Goal: Task Accomplishment & Management: Manage account settings

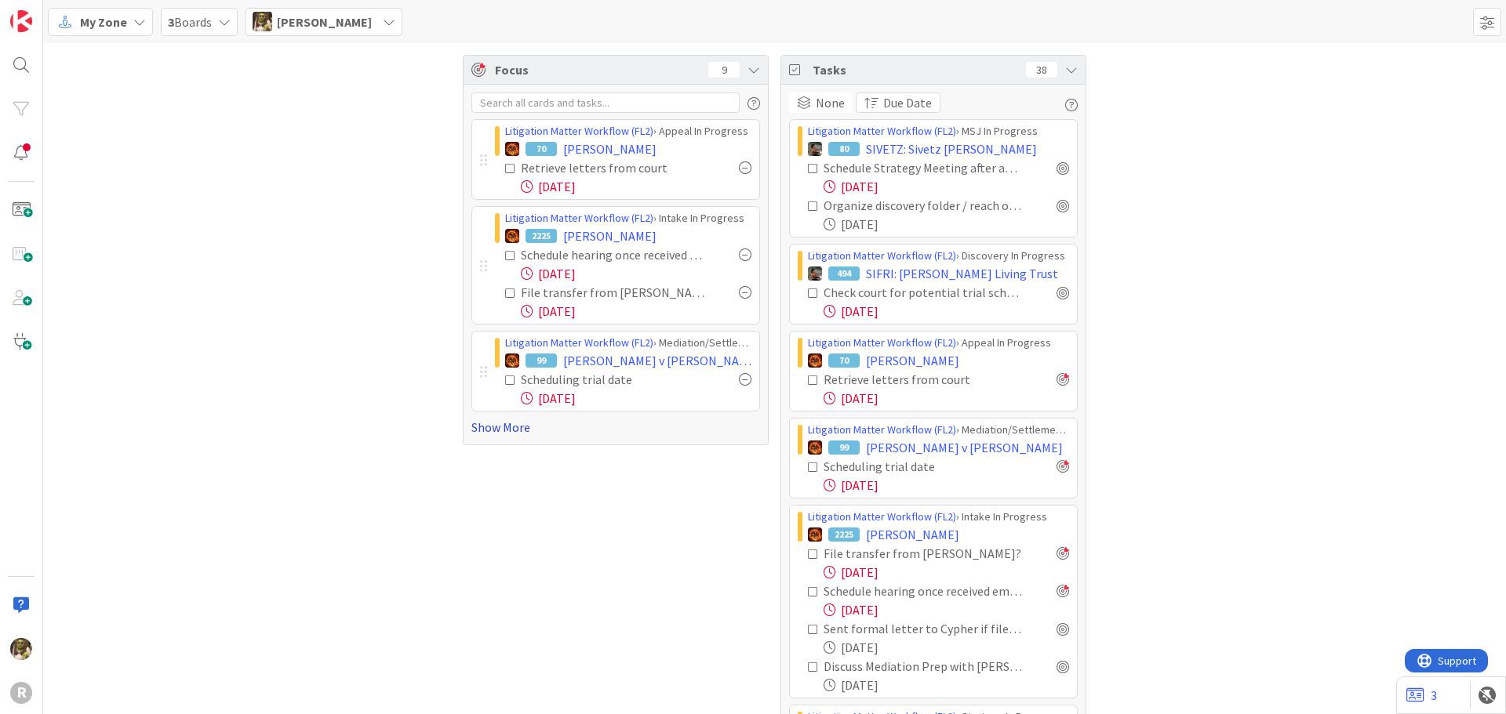
click at [496, 430] on link "Show More" at bounding box center [615, 427] width 289 height 19
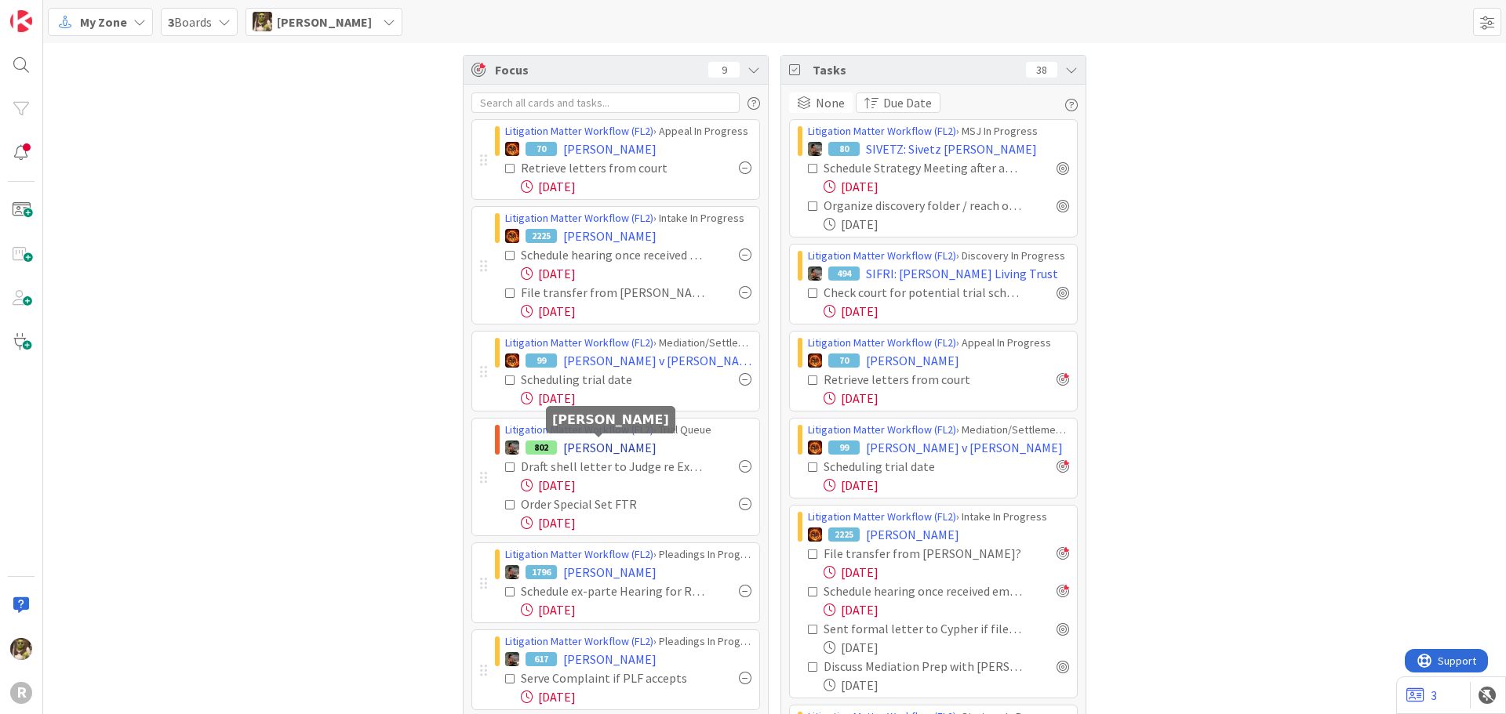
click at [617, 441] on span "[PERSON_NAME]" at bounding box center [609, 447] width 93 height 19
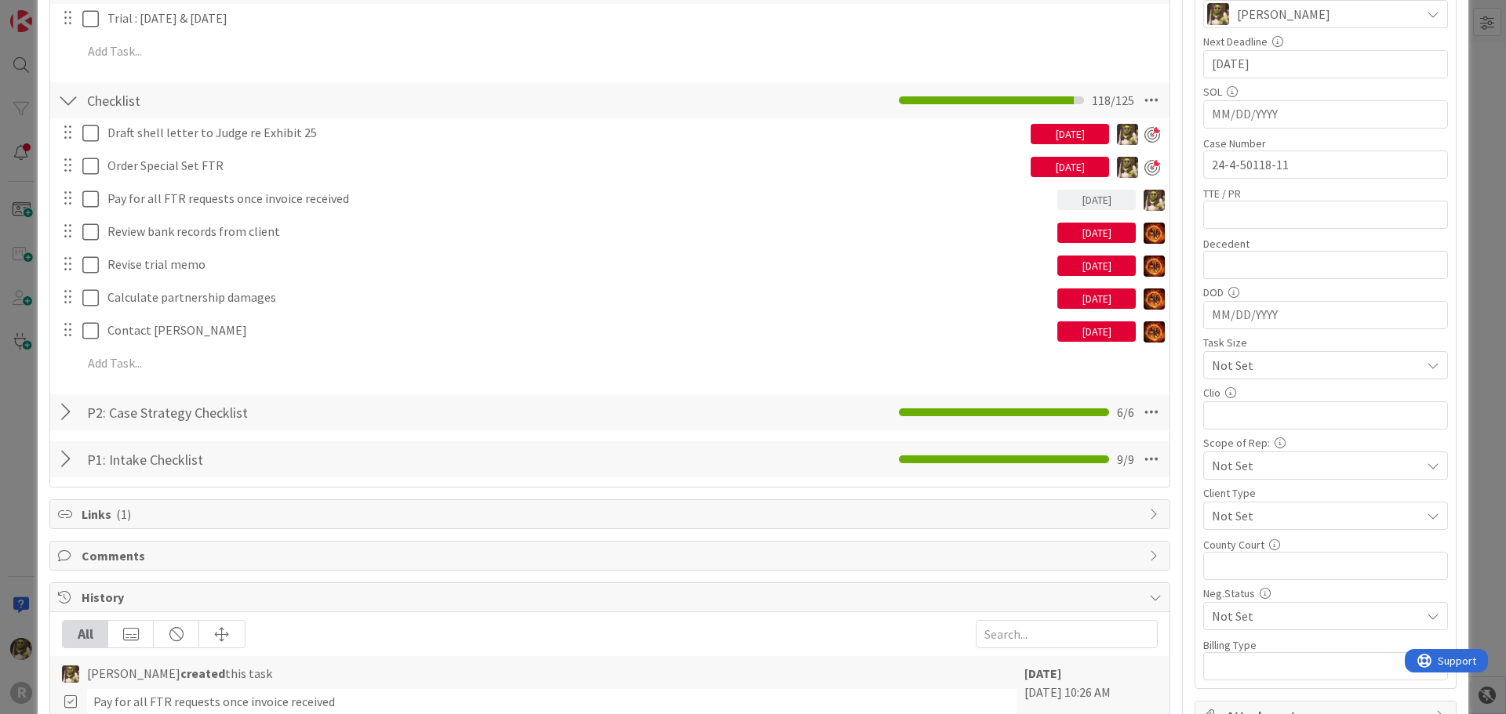
scroll to position [392, 0]
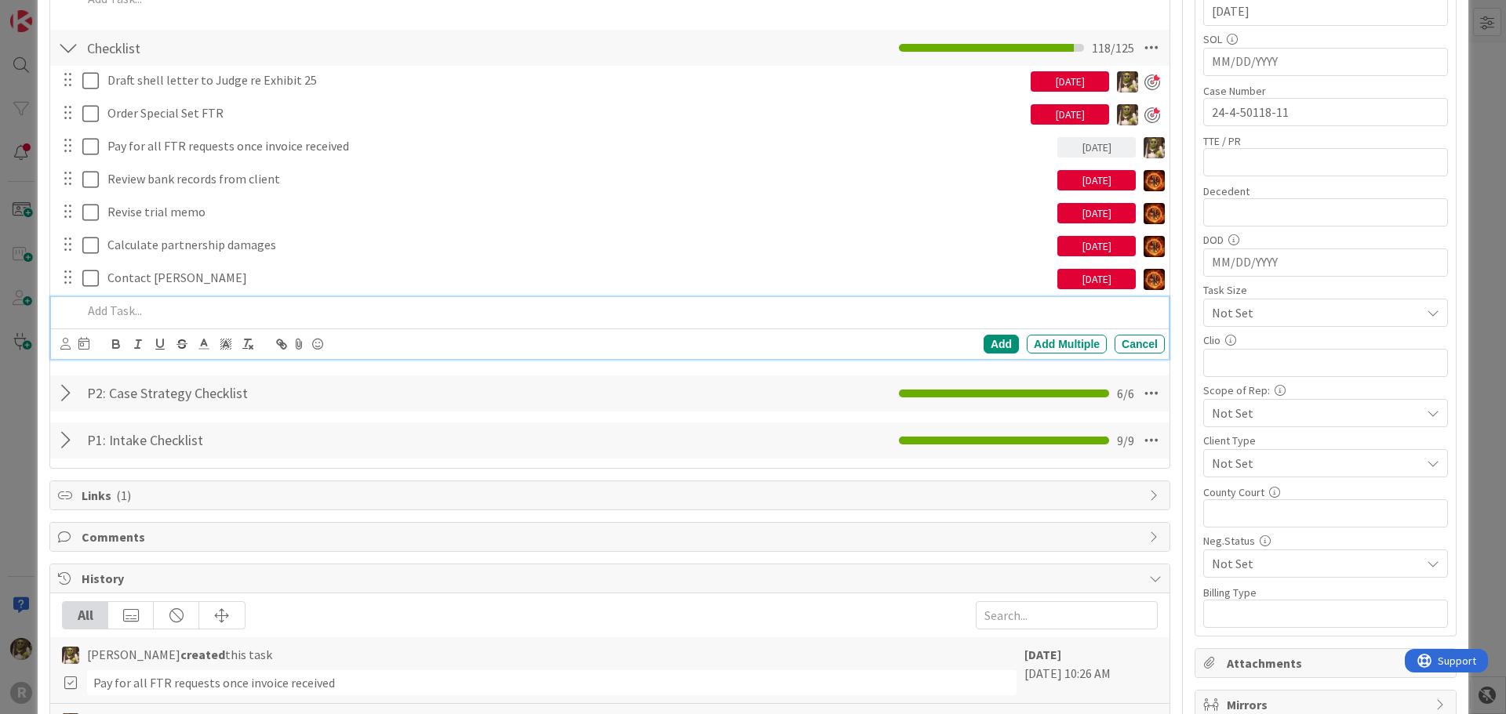
click at [138, 312] on p at bounding box center [620, 311] width 1076 height 18
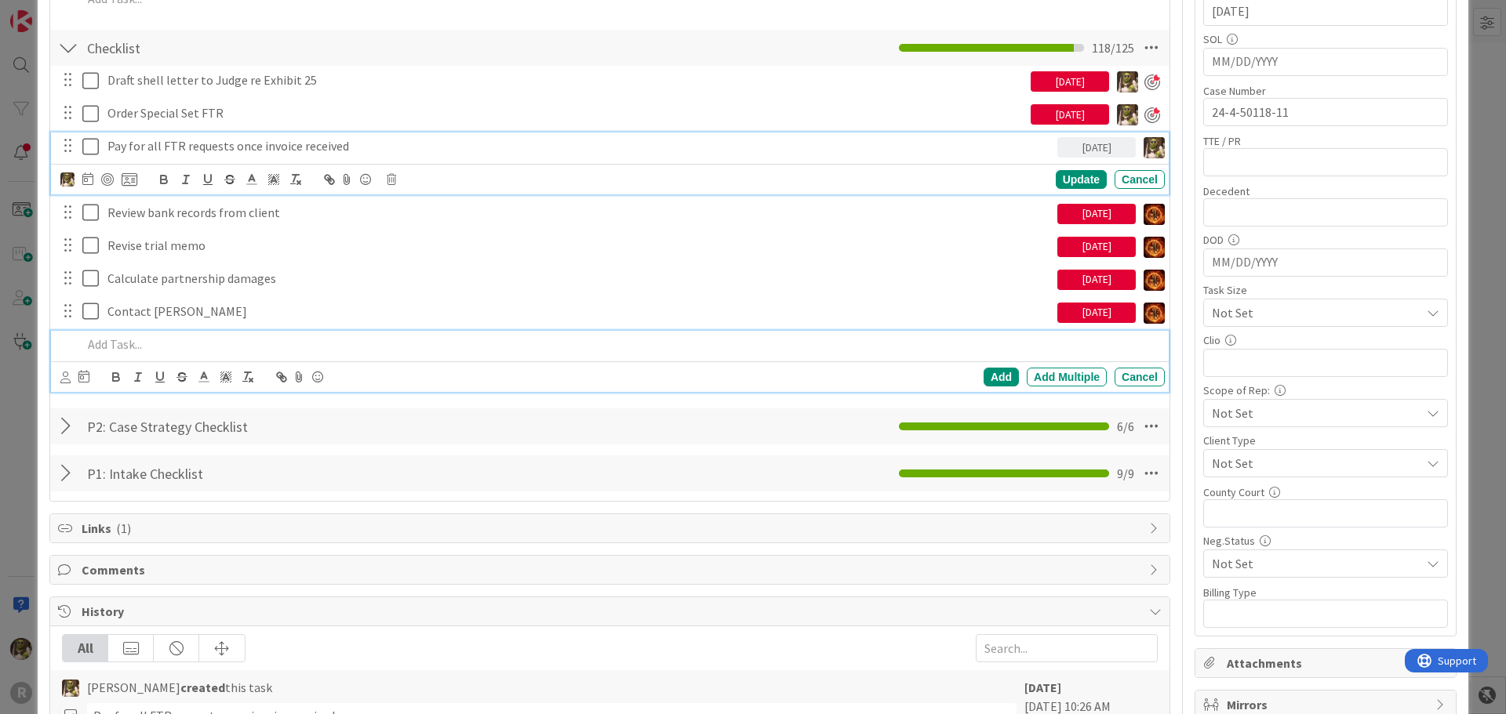
scroll to position [426, 0]
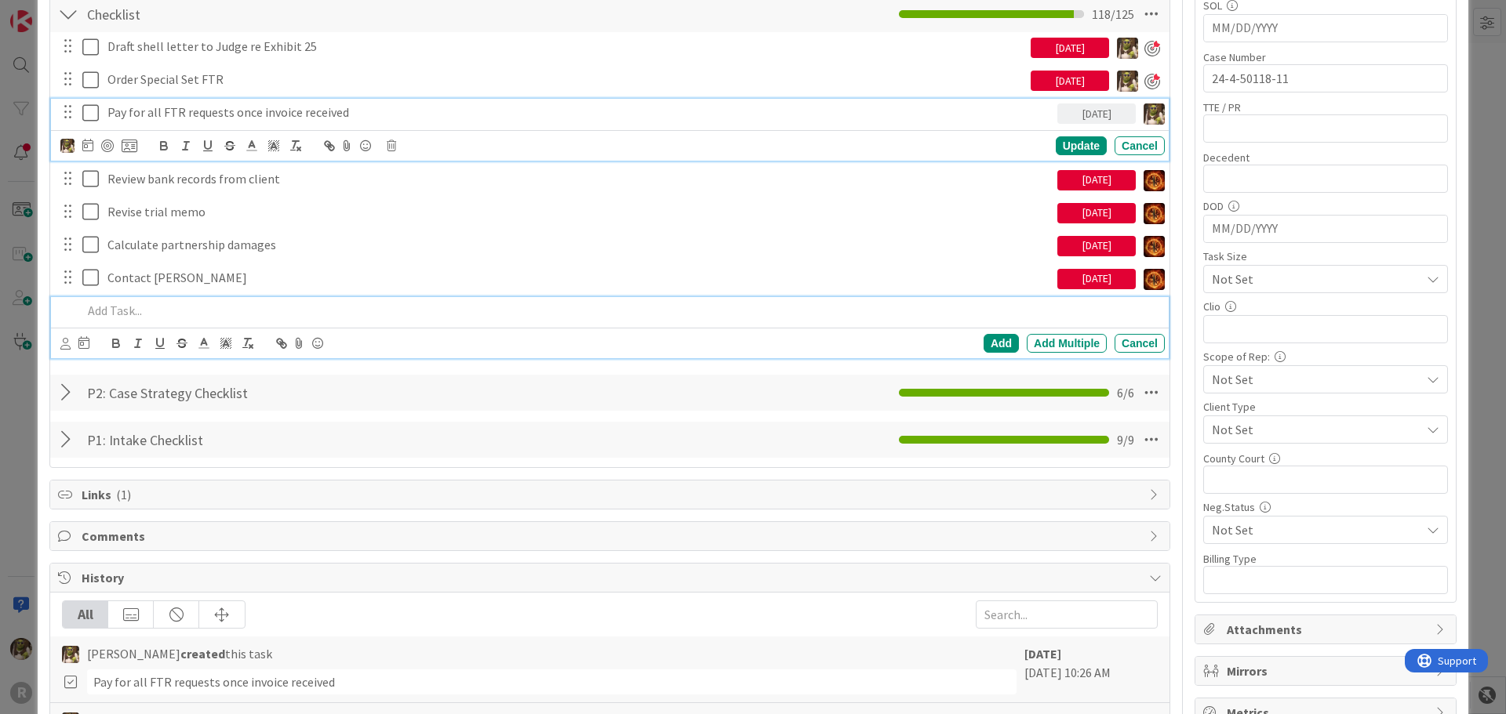
click at [245, 134] on div "Pay for all FTR requests once invoice received 08/18/2025 Update Cancel" at bounding box center [609, 130] width 1117 height 62
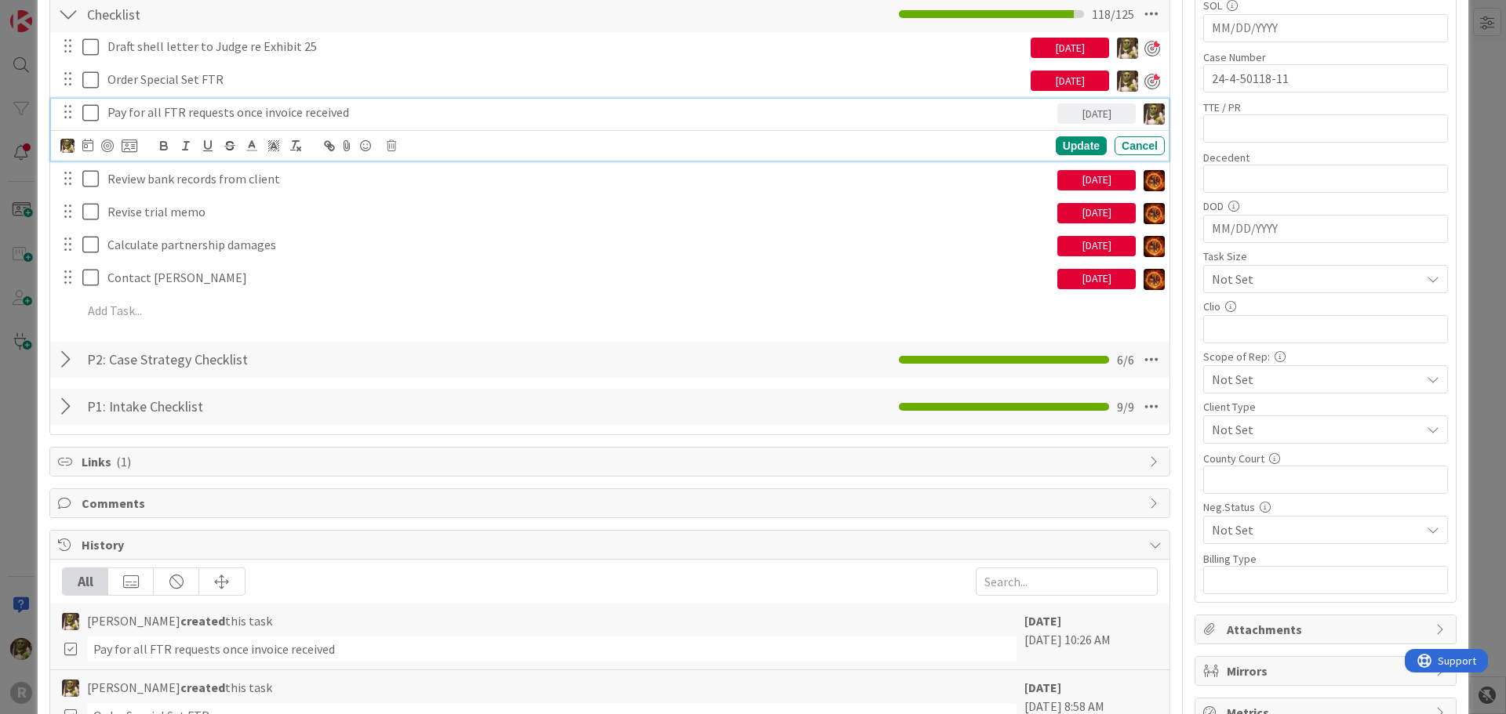
click at [437, 110] on p "Pay for all FTR requests once invoice received" at bounding box center [578, 113] width 943 height 18
click at [102, 144] on div at bounding box center [107, 146] width 13 height 13
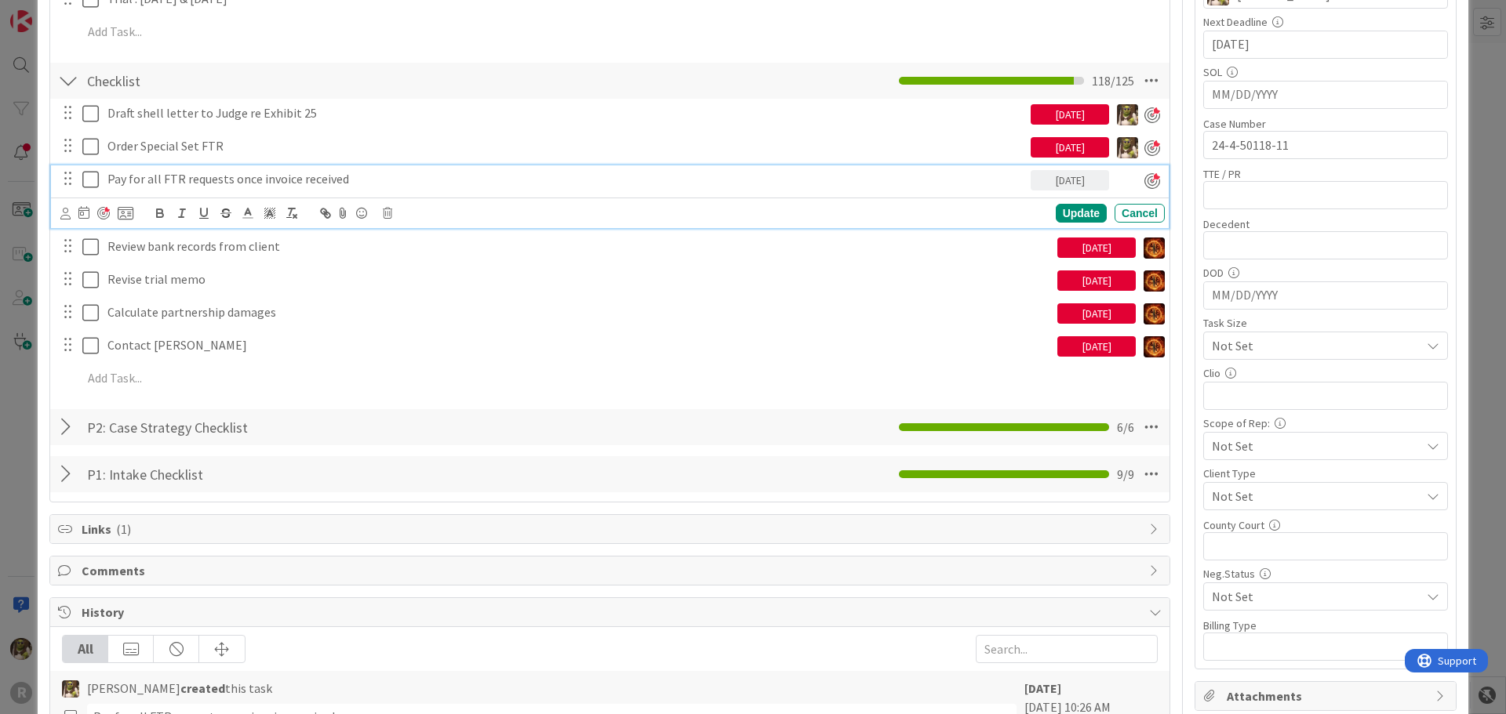
scroll to position [269, 0]
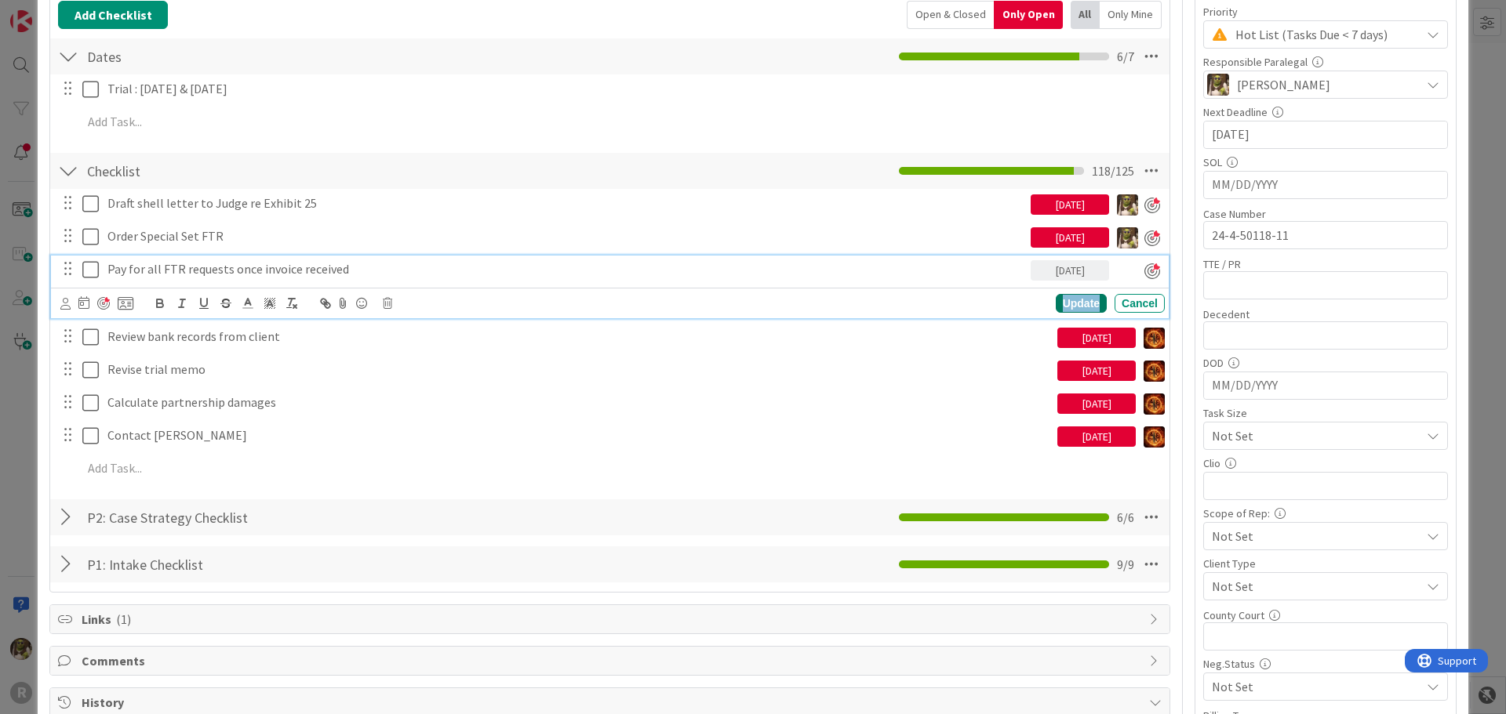
click at [1081, 302] on div "Update" at bounding box center [1080, 303] width 51 height 19
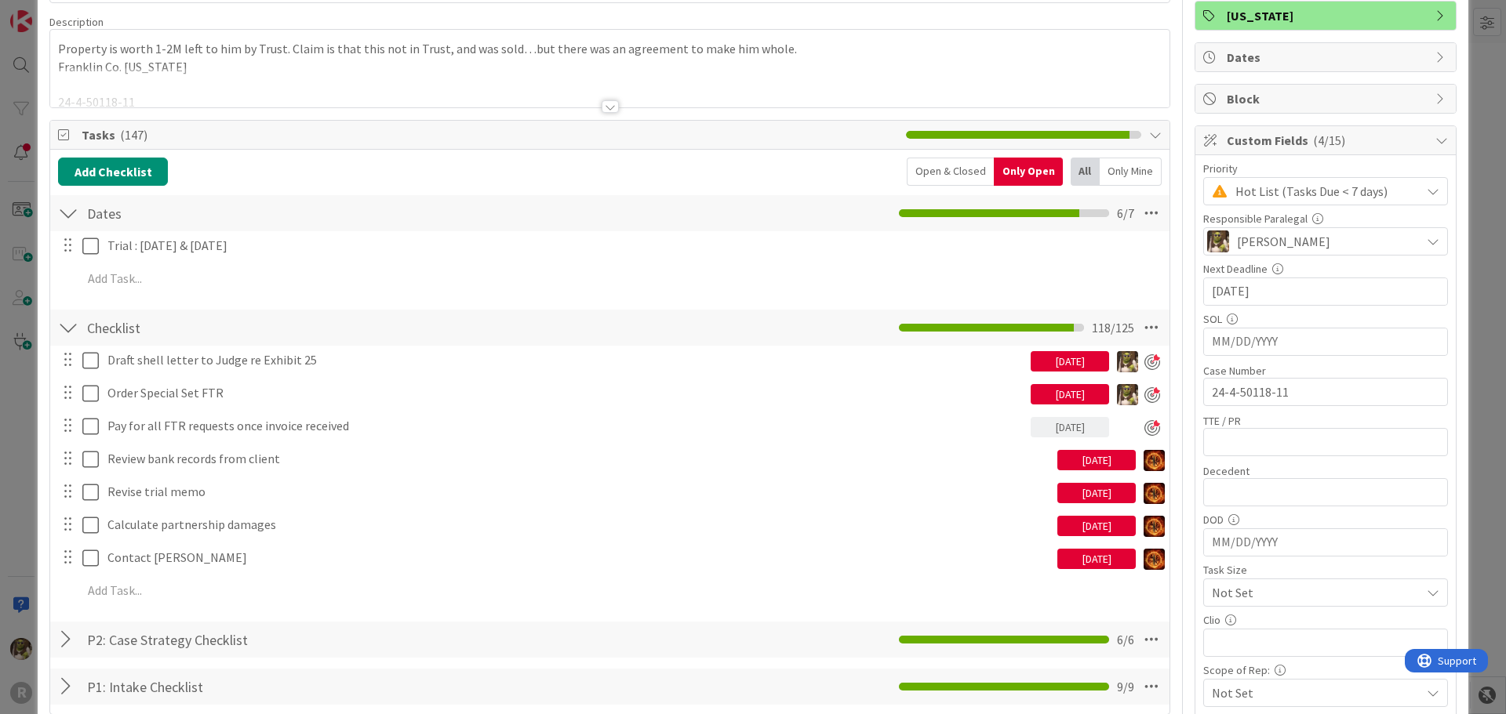
scroll to position [0, 0]
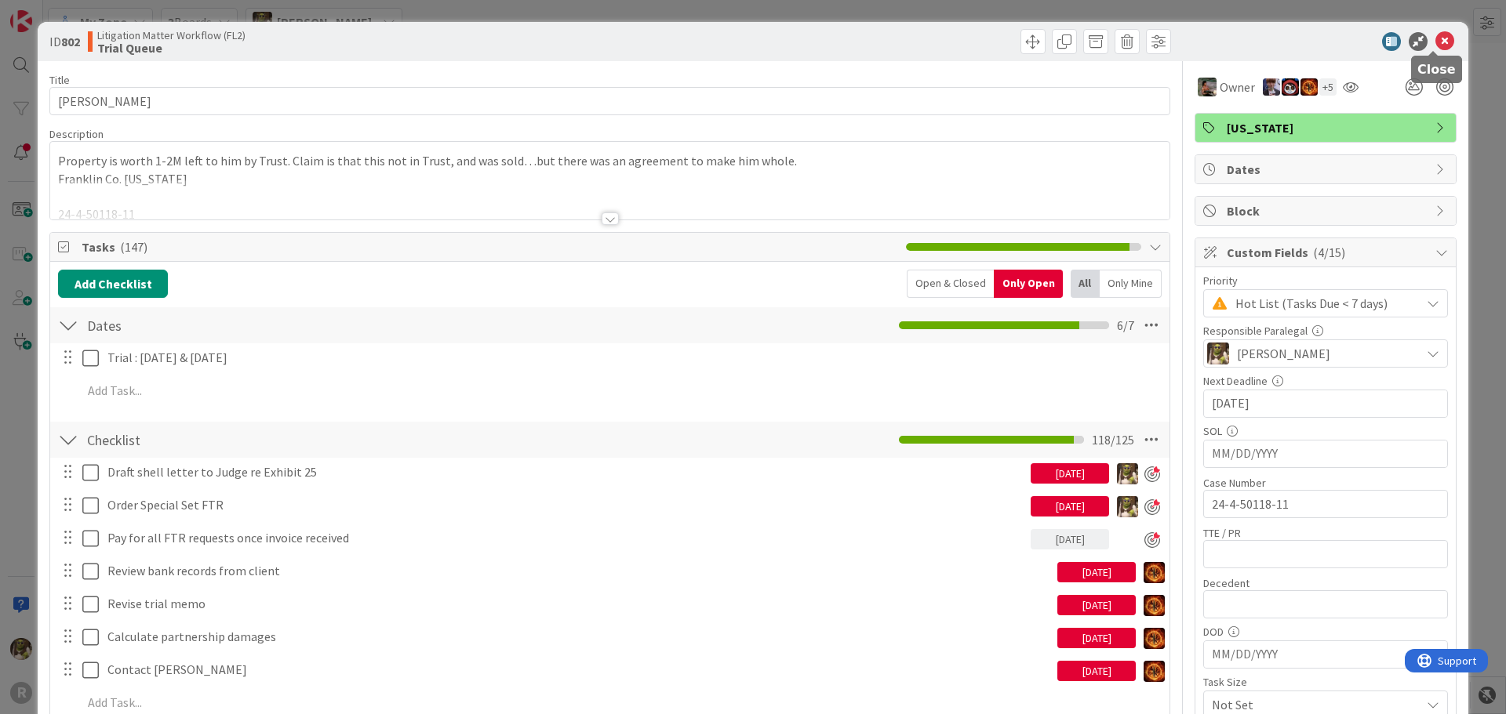
click at [1435, 43] on icon at bounding box center [1444, 41] width 19 height 19
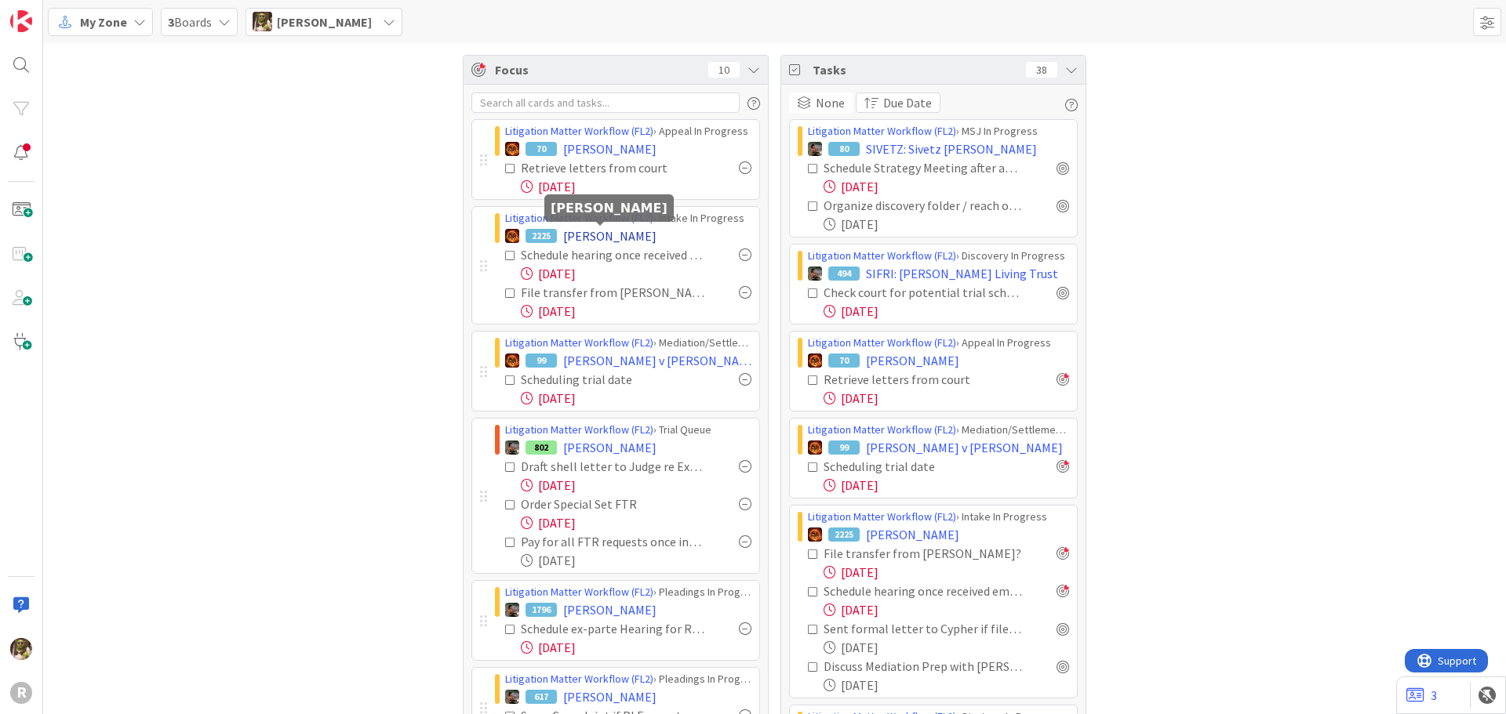
click at [593, 234] on span "FREEMAN, Cindy" at bounding box center [609, 236] width 93 height 19
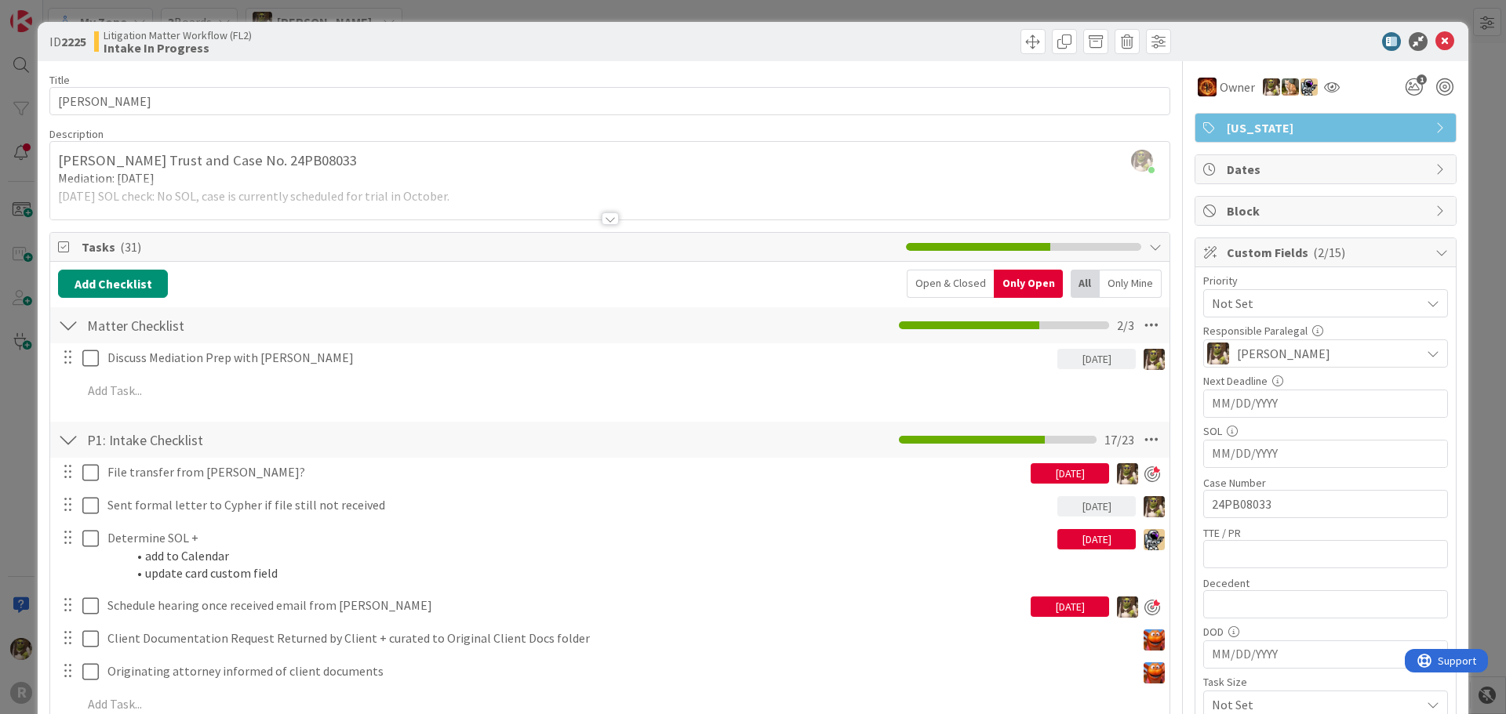
click at [609, 222] on div at bounding box center [609, 219] width 17 height 13
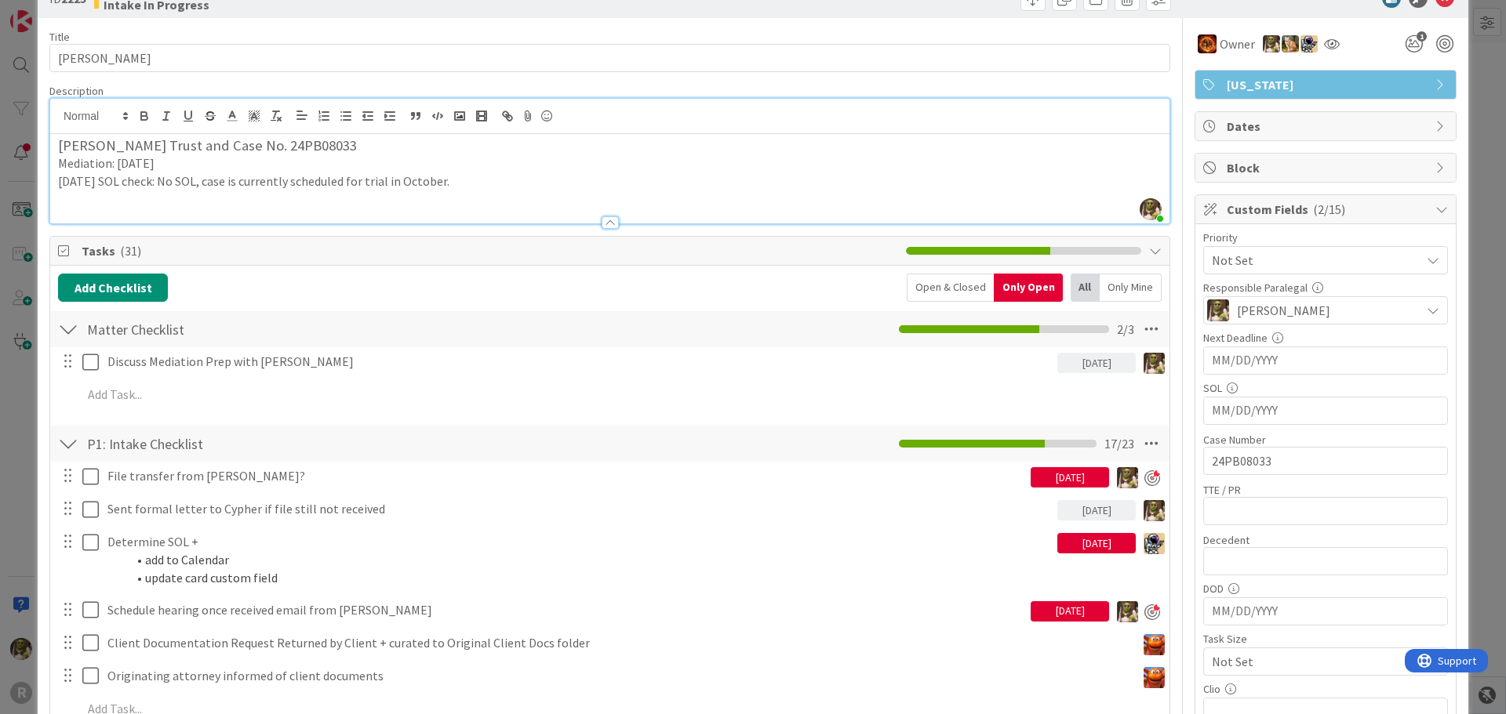
scroll to position [78, 0]
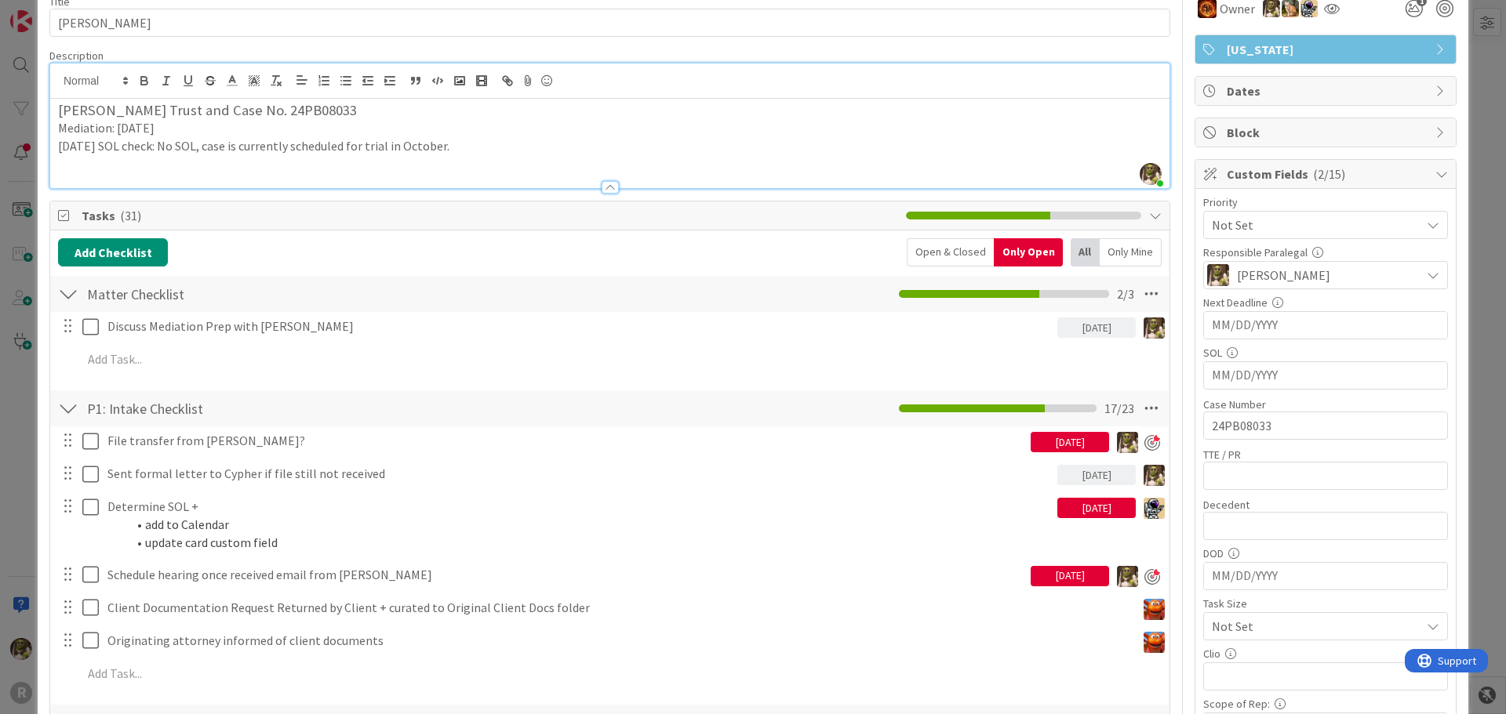
click at [1080, 258] on div "All" at bounding box center [1084, 252] width 29 height 28
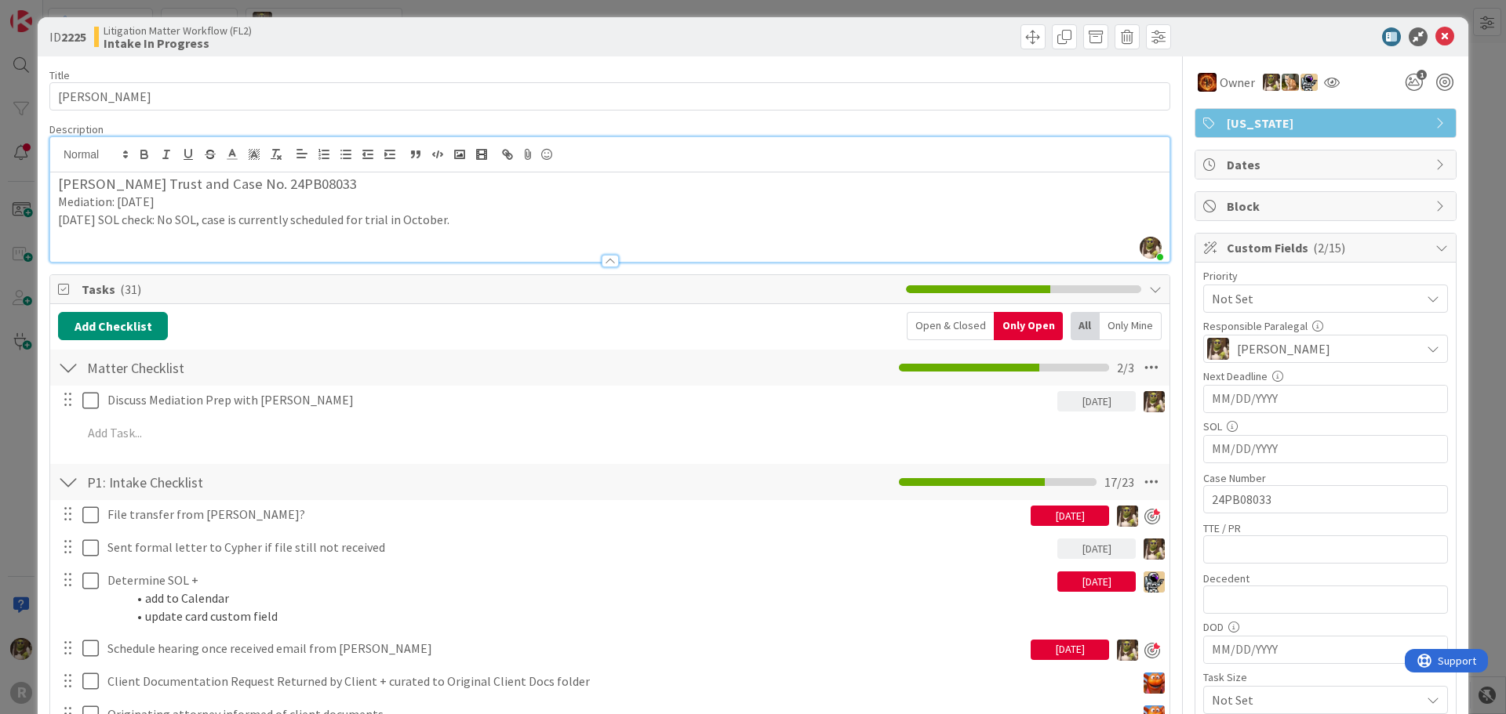
scroll to position [0, 0]
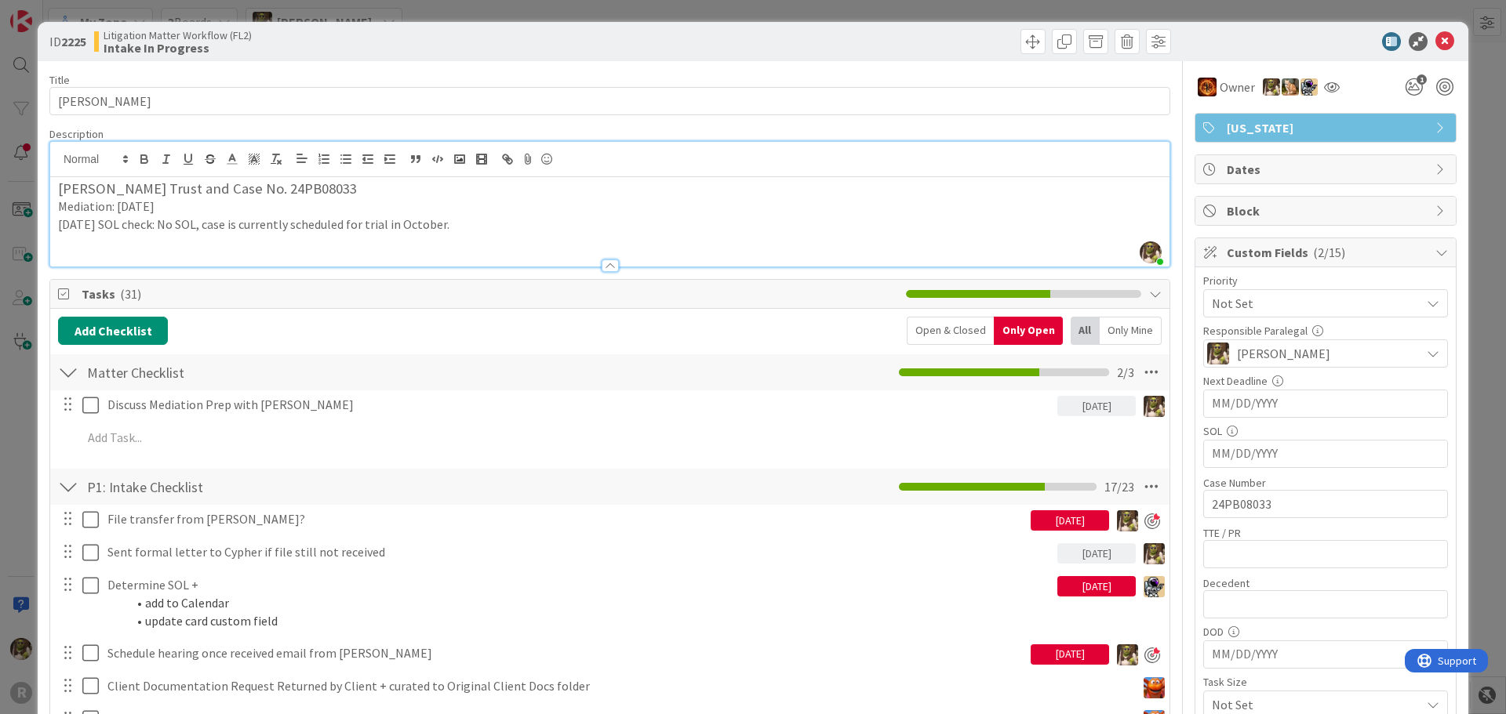
click at [513, 225] on p "2025-08-15 SOL check: No SOL, case is currently scheduled for trial in October." at bounding box center [609, 225] width 1103 height 18
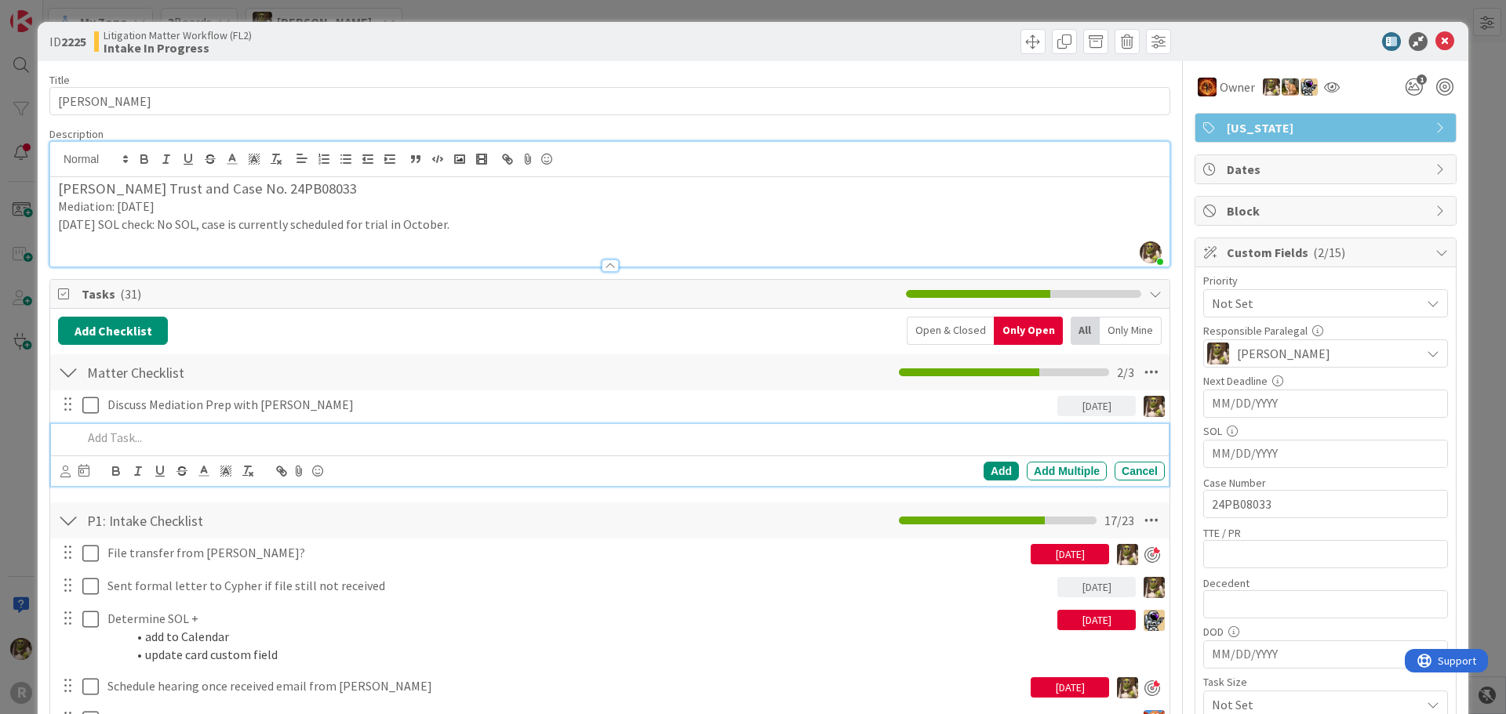
click at [133, 449] on div at bounding box center [620, 437] width 1088 height 27
click at [66, 468] on icon at bounding box center [65, 472] width 10 height 12
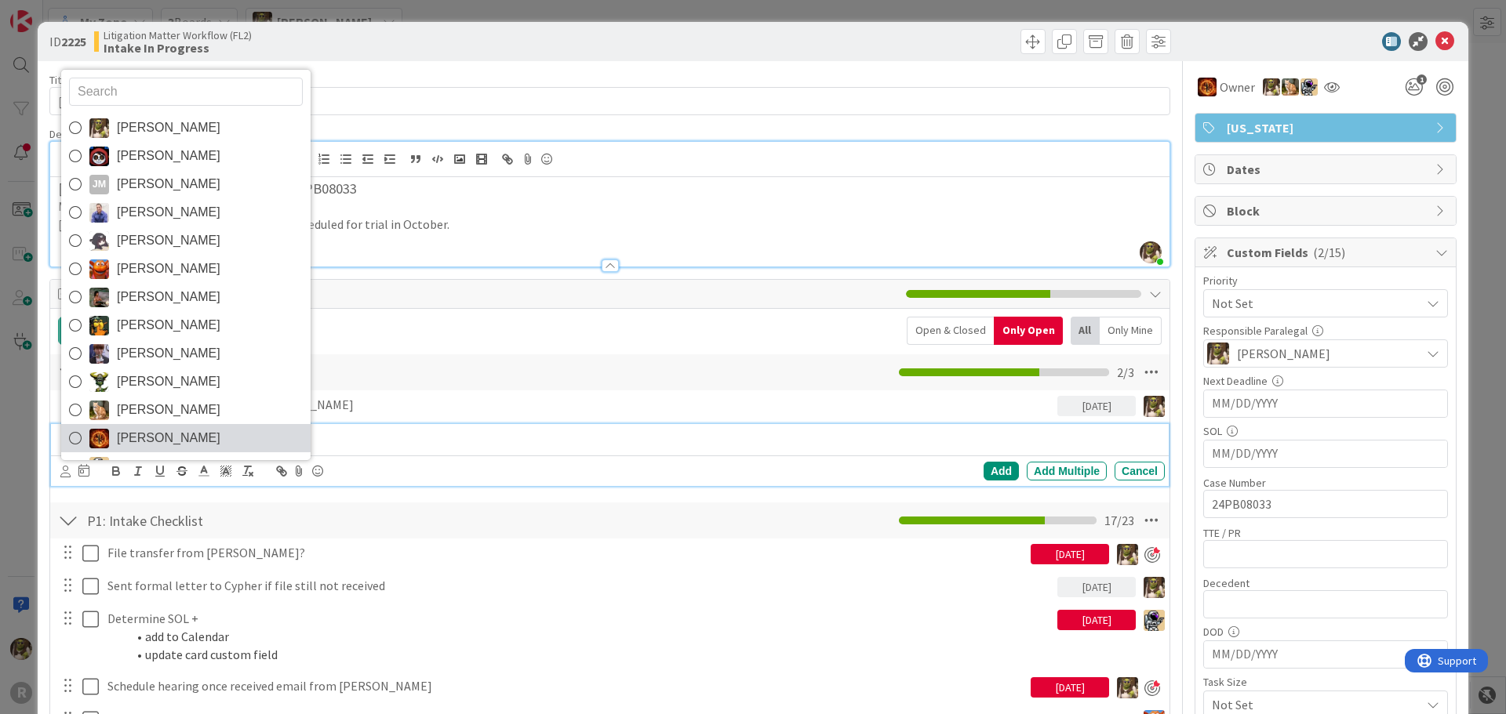
click at [186, 429] on link "Ted Reuter" at bounding box center [185, 438] width 249 height 28
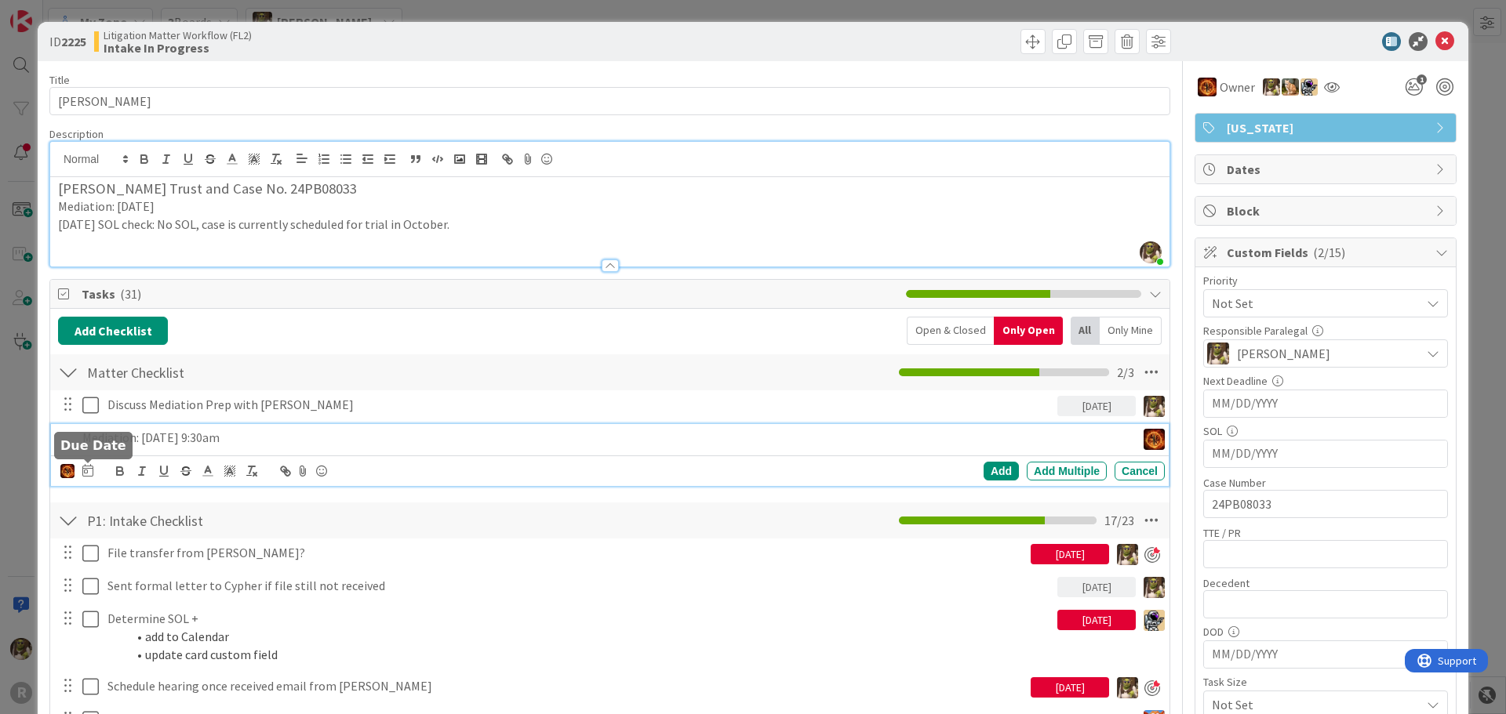
click at [85, 471] on icon at bounding box center [87, 470] width 11 height 13
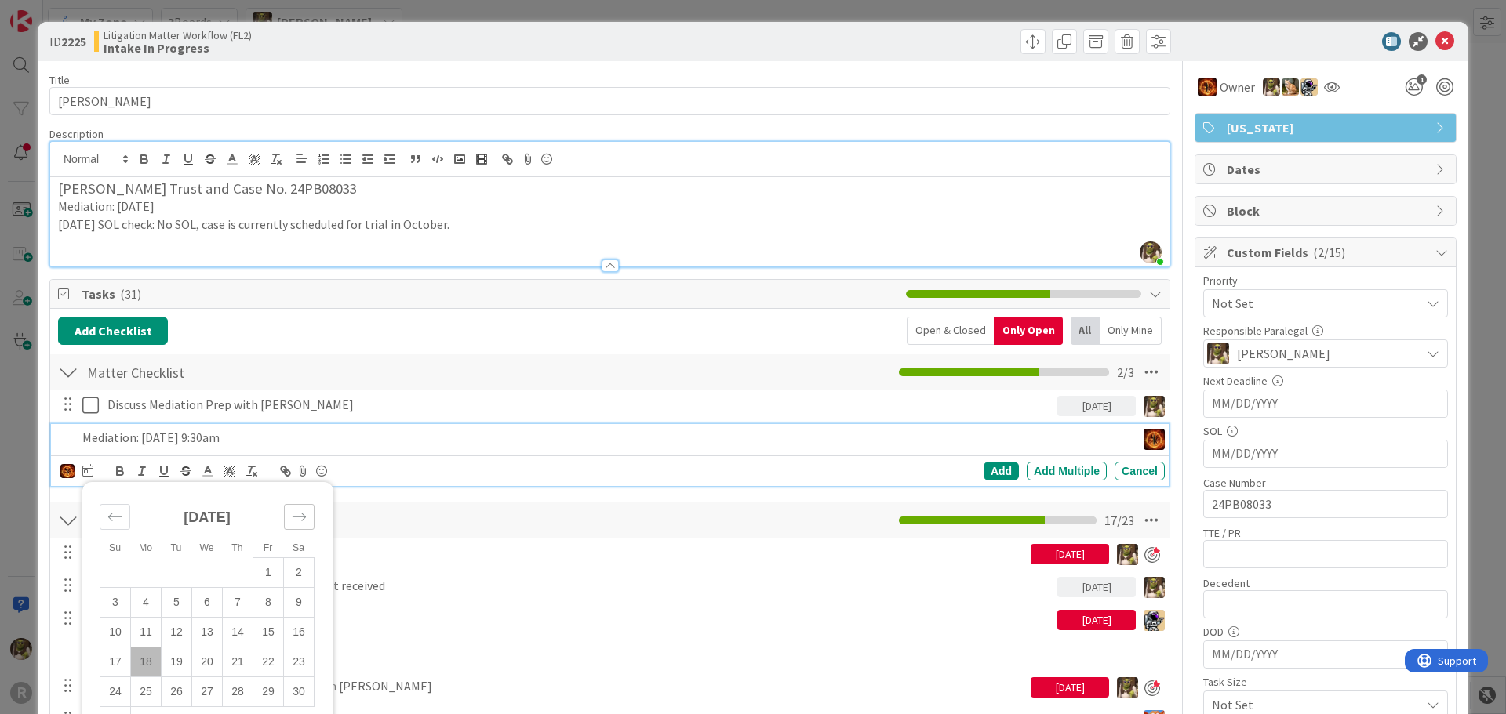
click at [300, 518] on icon "Move forward to switch to the next month." at bounding box center [299, 517] width 15 height 15
drag, startPoint x: 176, startPoint y: 571, endPoint x: 334, endPoint y: 521, distance: 165.2
click at [177, 569] on td "2" at bounding box center [177, 573] width 31 height 30
click at [990, 470] on div "Add" at bounding box center [1000, 471] width 35 height 19
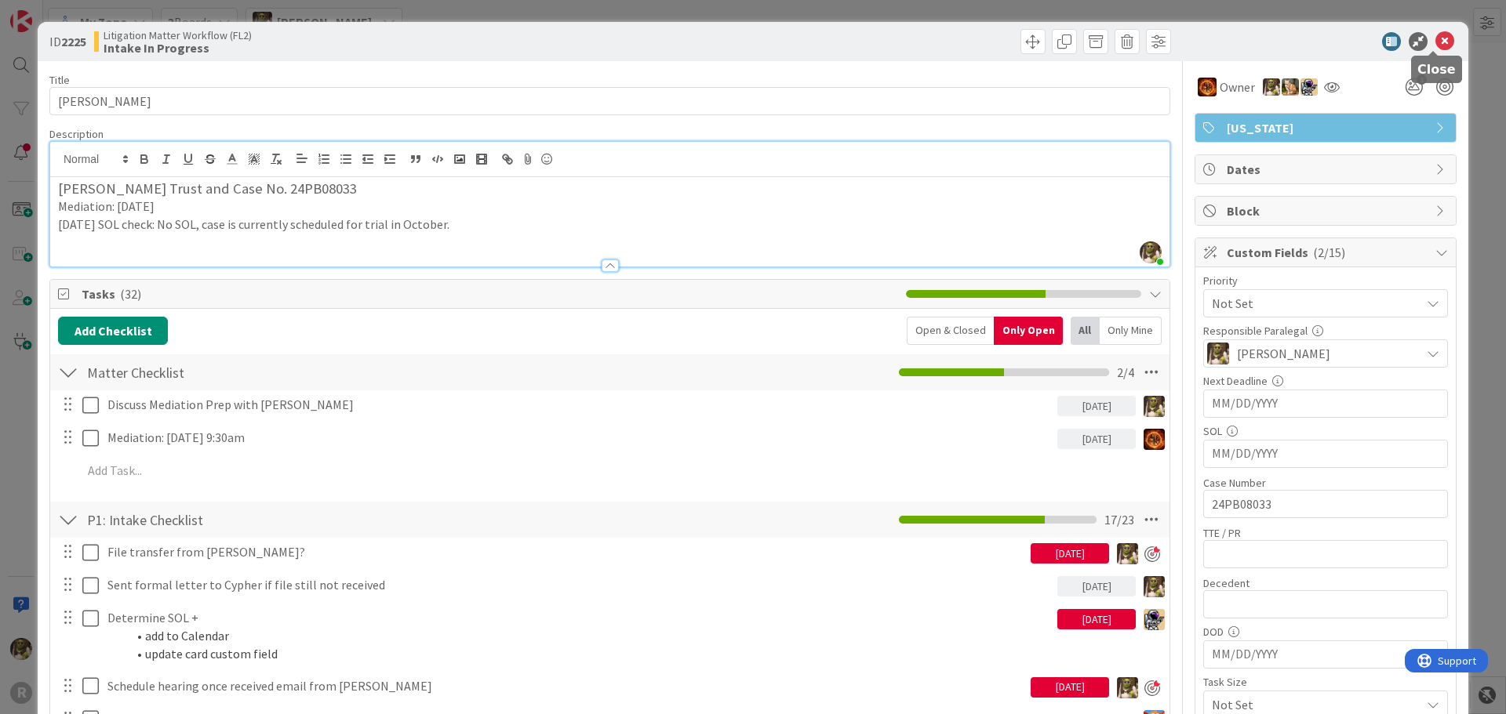
click at [1438, 45] on icon at bounding box center [1444, 41] width 19 height 19
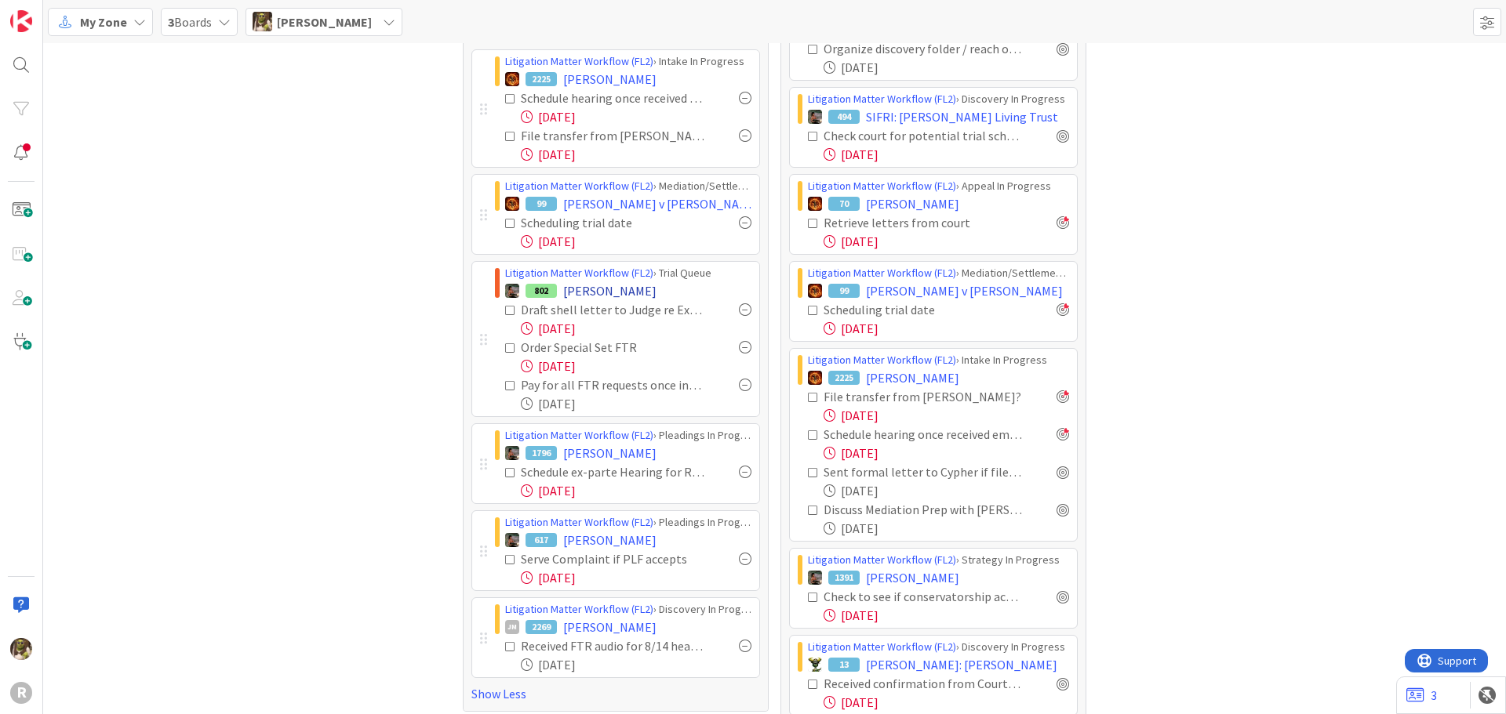
scroll to position [314, 0]
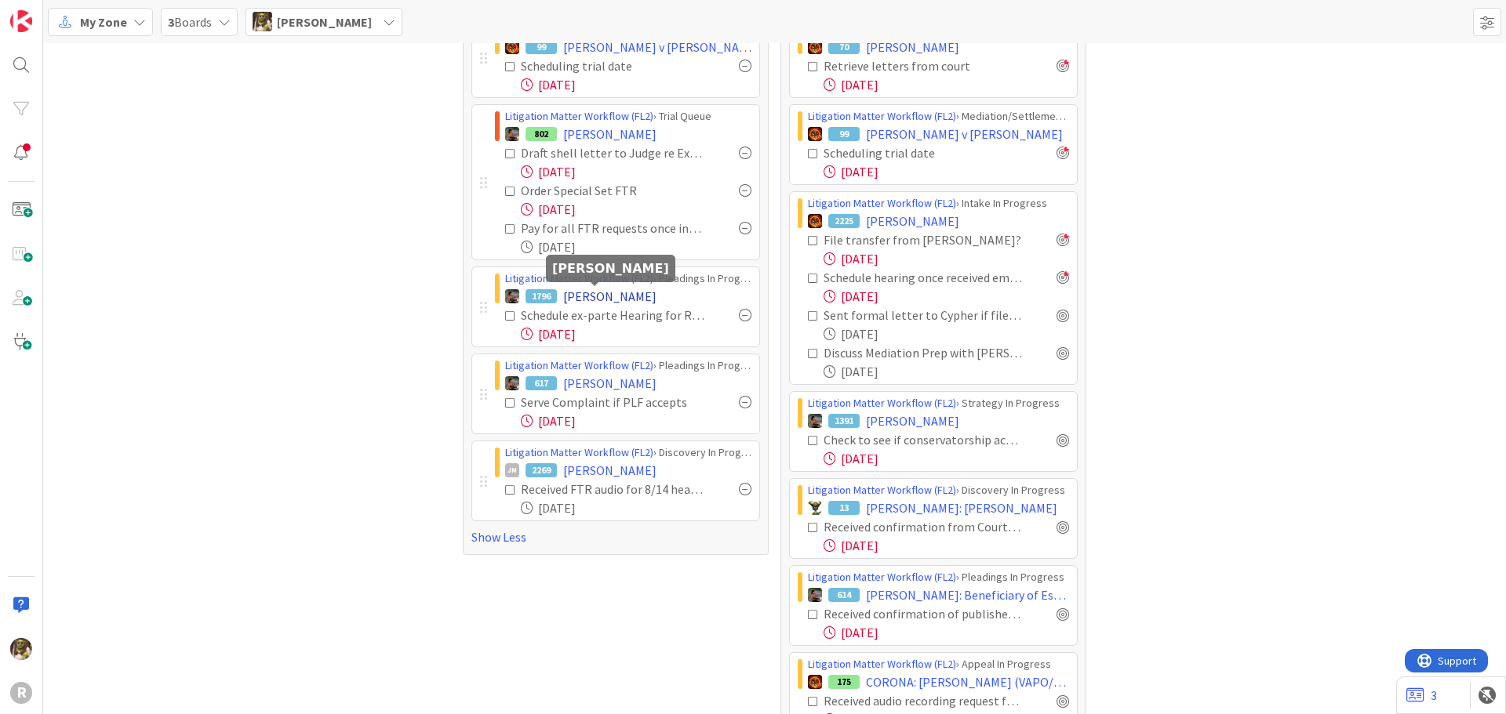
click at [586, 289] on span "MONTE, Linda" at bounding box center [609, 296] width 93 height 19
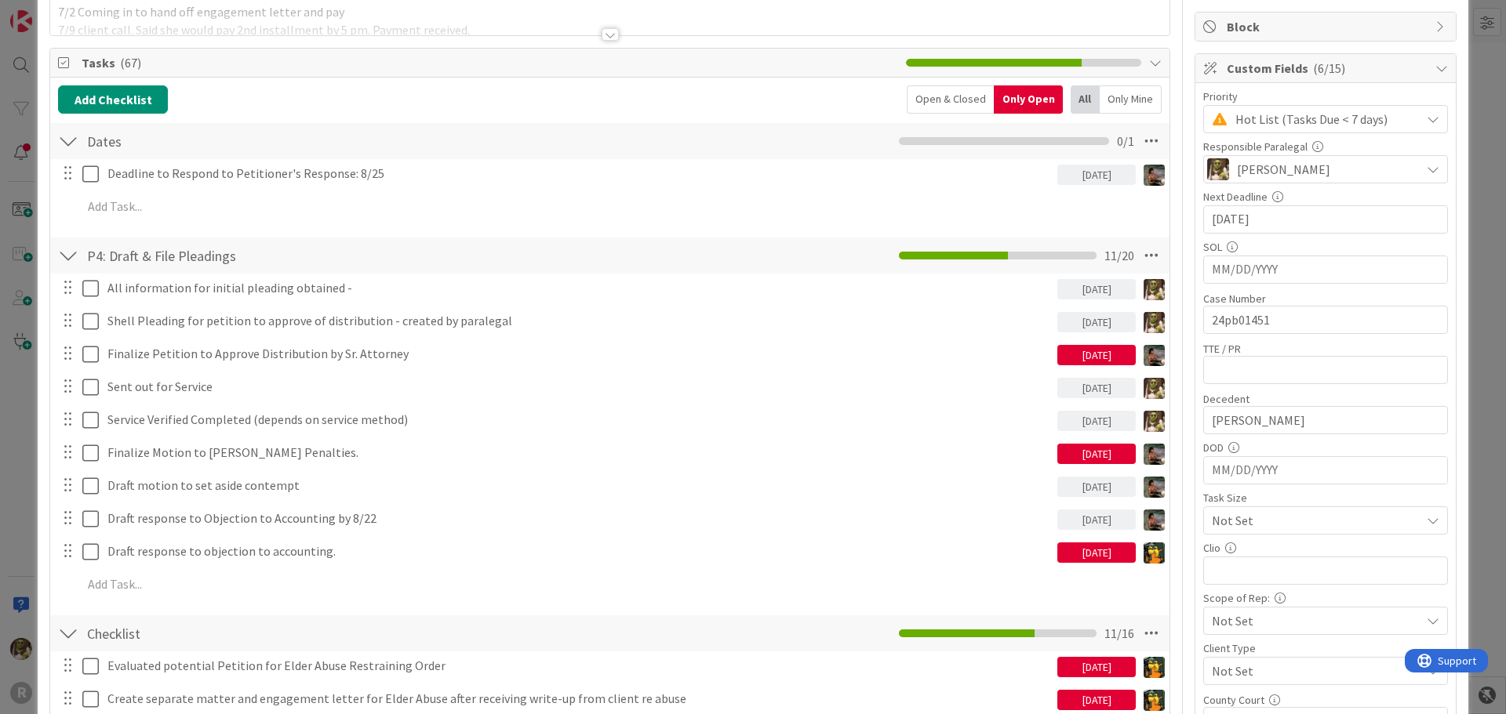
scroll to position [157, 0]
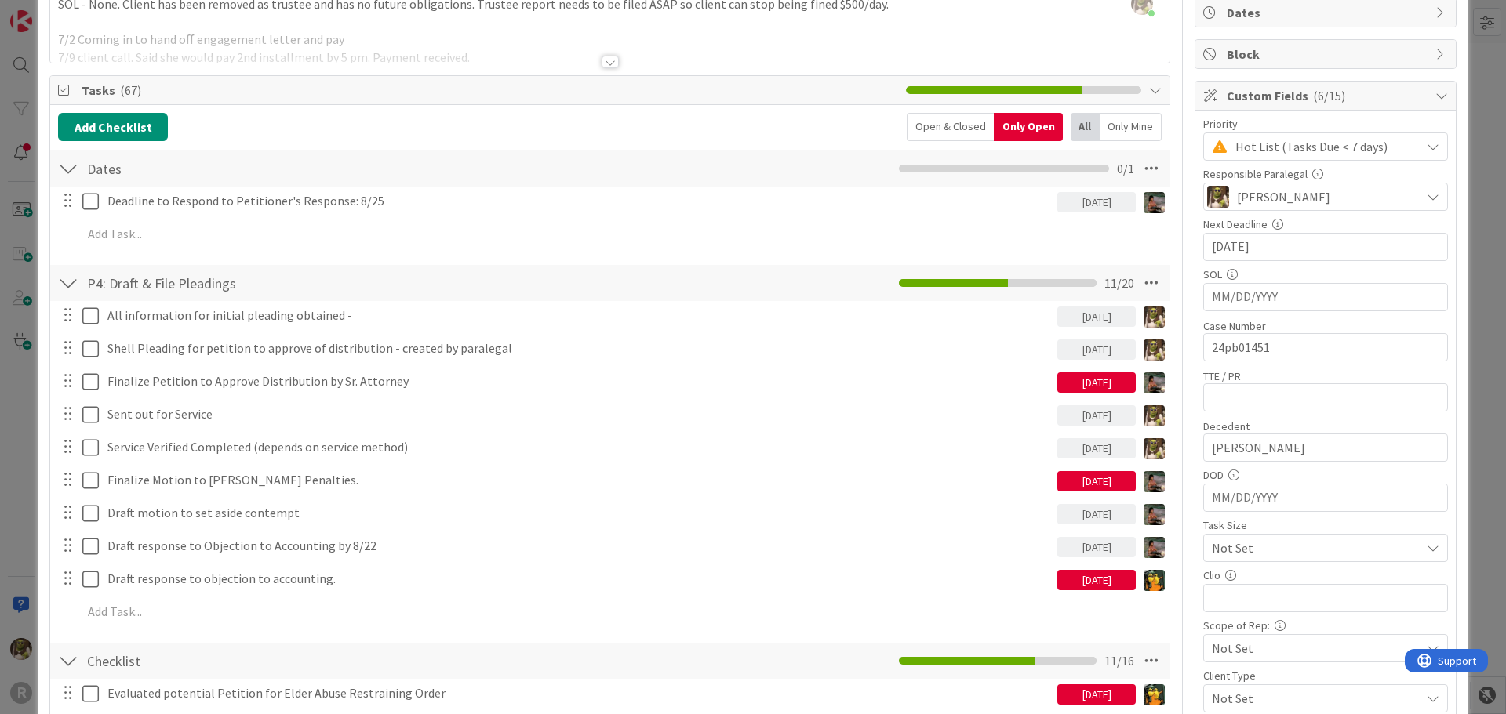
click at [1110, 117] on div "Only Mine" at bounding box center [1130, 127] width 62 height 28
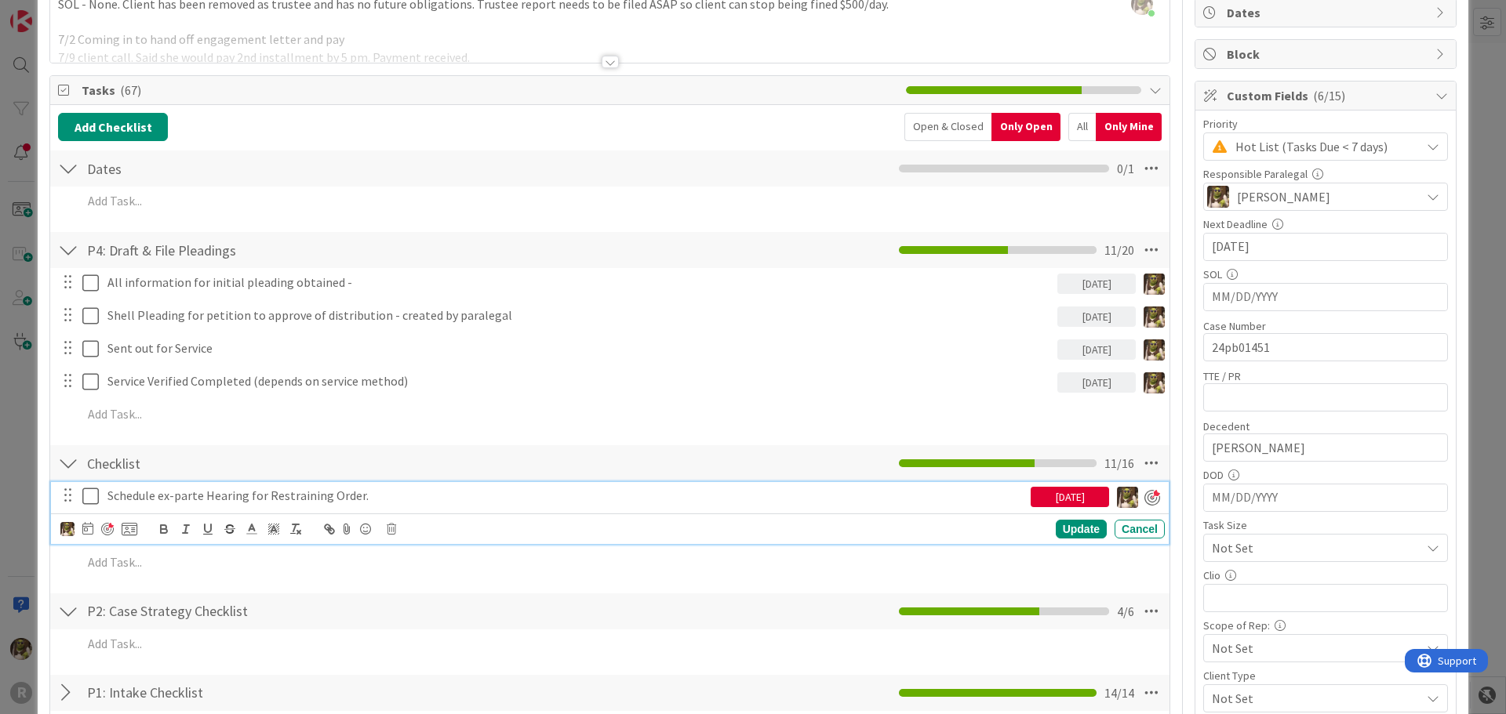
click at [223, 489] on p "Schedule ex-parte Hearing for Restraining Order." at bounding box center [565, 496] width 917 height 18
click at [94, 528] on div at bounding box center [98, 529] width 77 height 19
click at [87, 529] on icon at bounding box center [87, 528] width 11 height 13
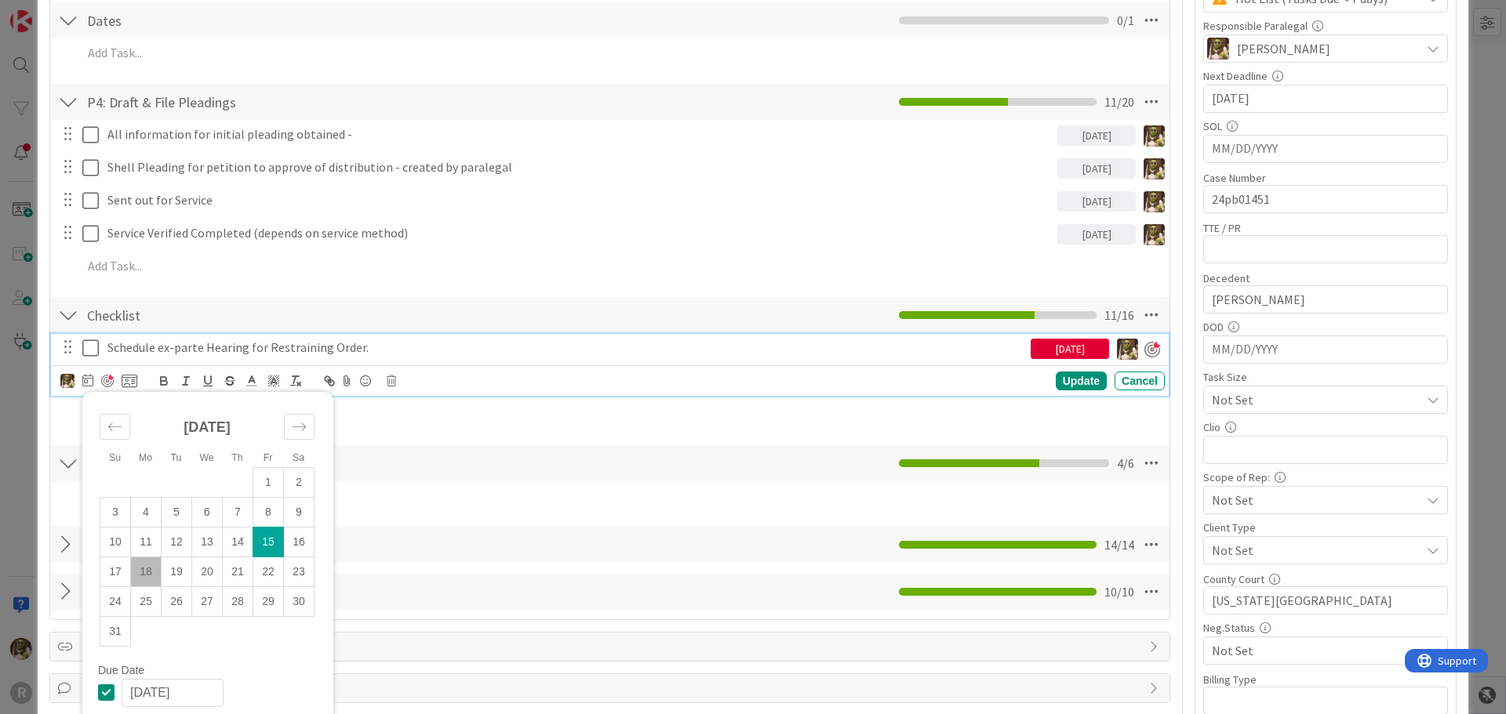
scroll to position [314, 0]
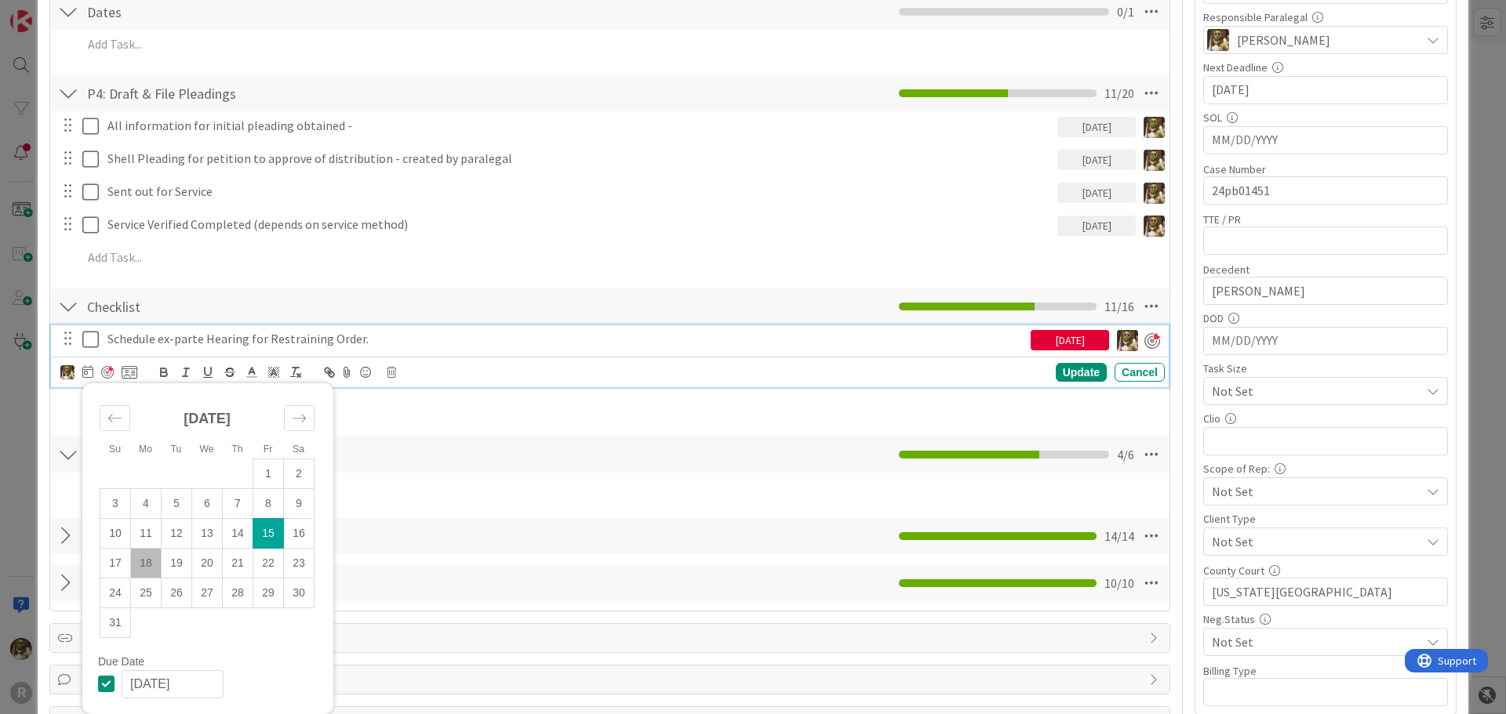
click at [144, 561] on td "18" at bounding box center [146, 563] width 31 height 30
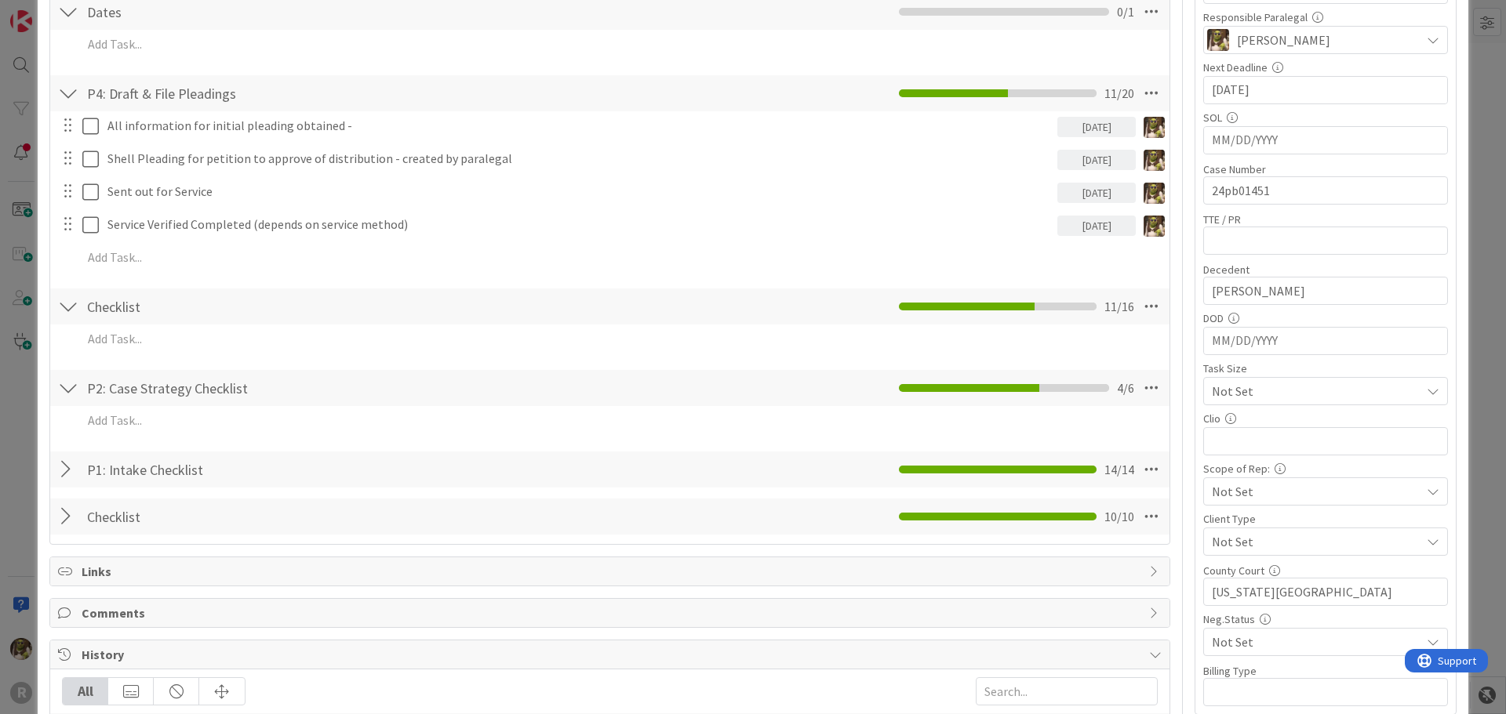
scroll to position [0, 0]
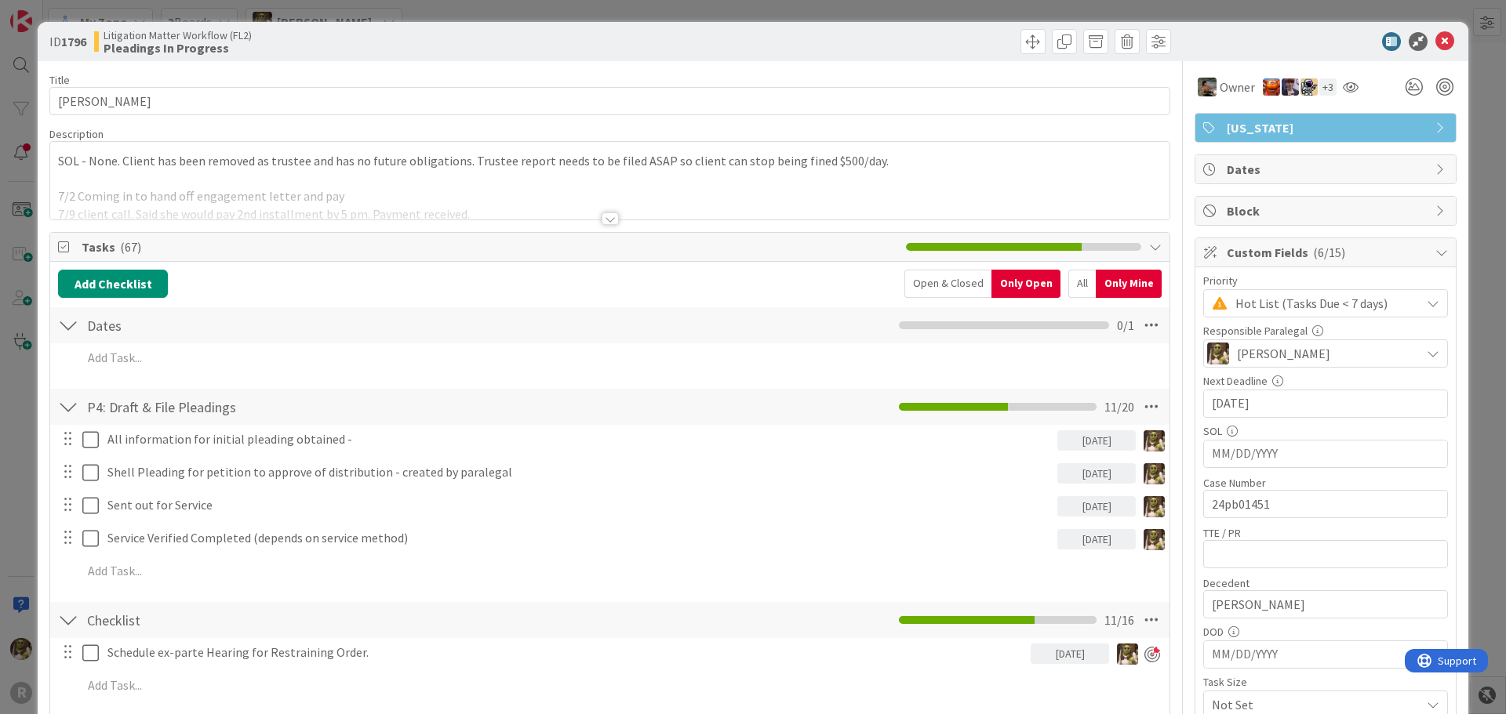
click at [1433, 51] on div "ID 1796 Litigation Matter Workflow (FL2) Pleadings In Progress" at bounding box center [753, 41] width 1430 height 39
click at [1436, 39] on icon at bounding box center [1444, 41] width 19 height 19
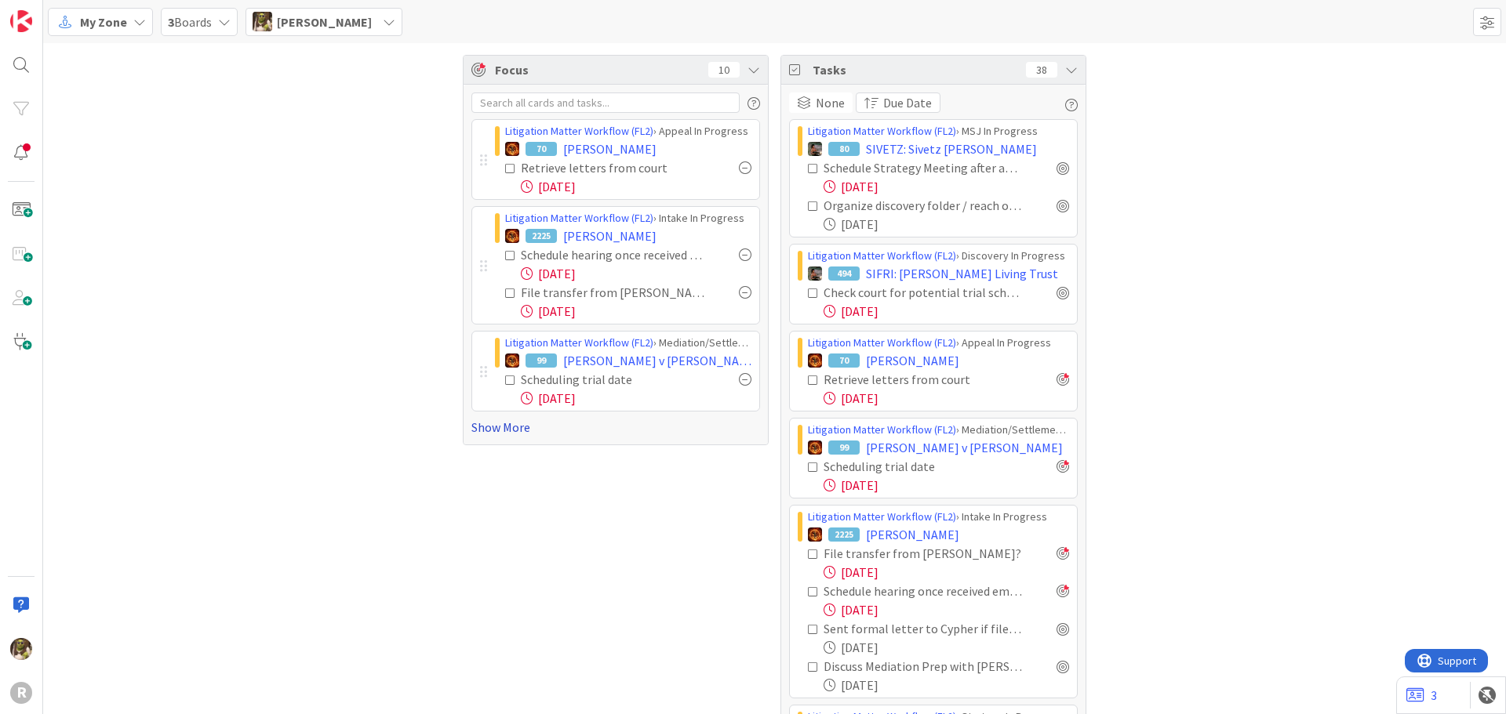
click at [489, 428] on link "Show More" at bounding box center [615, 427] width 289 height 19
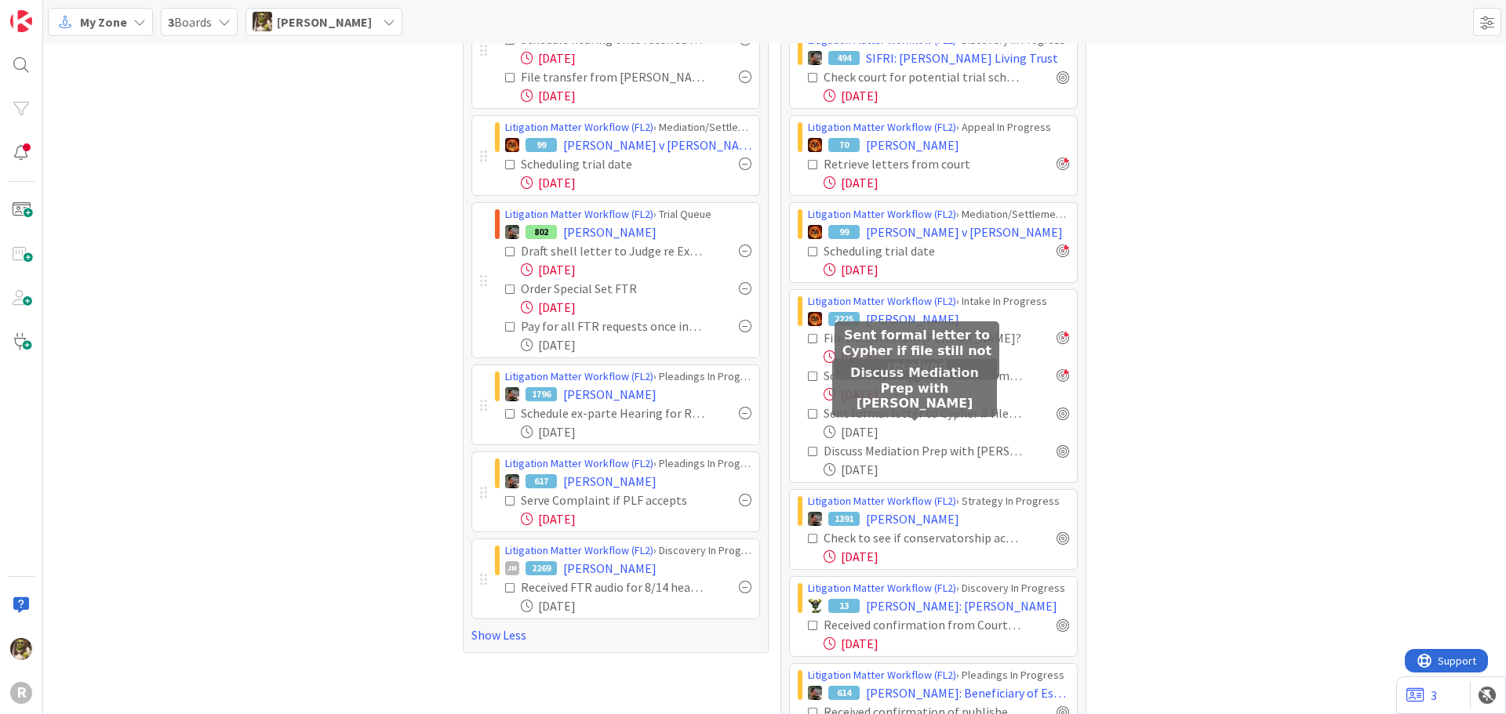
scroll to position [235, 0]
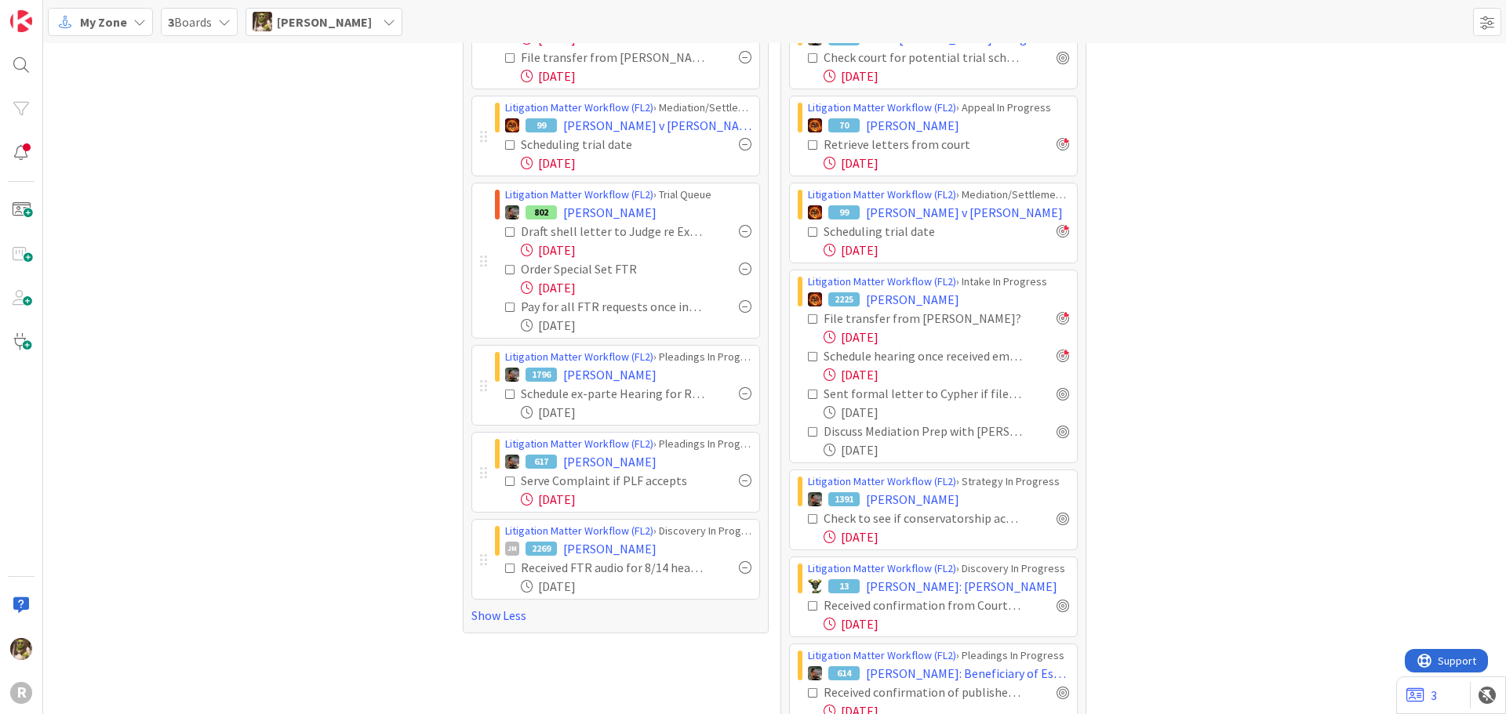
click at [739, 571] on div at bounding box center [745, 567] width 13 height 13
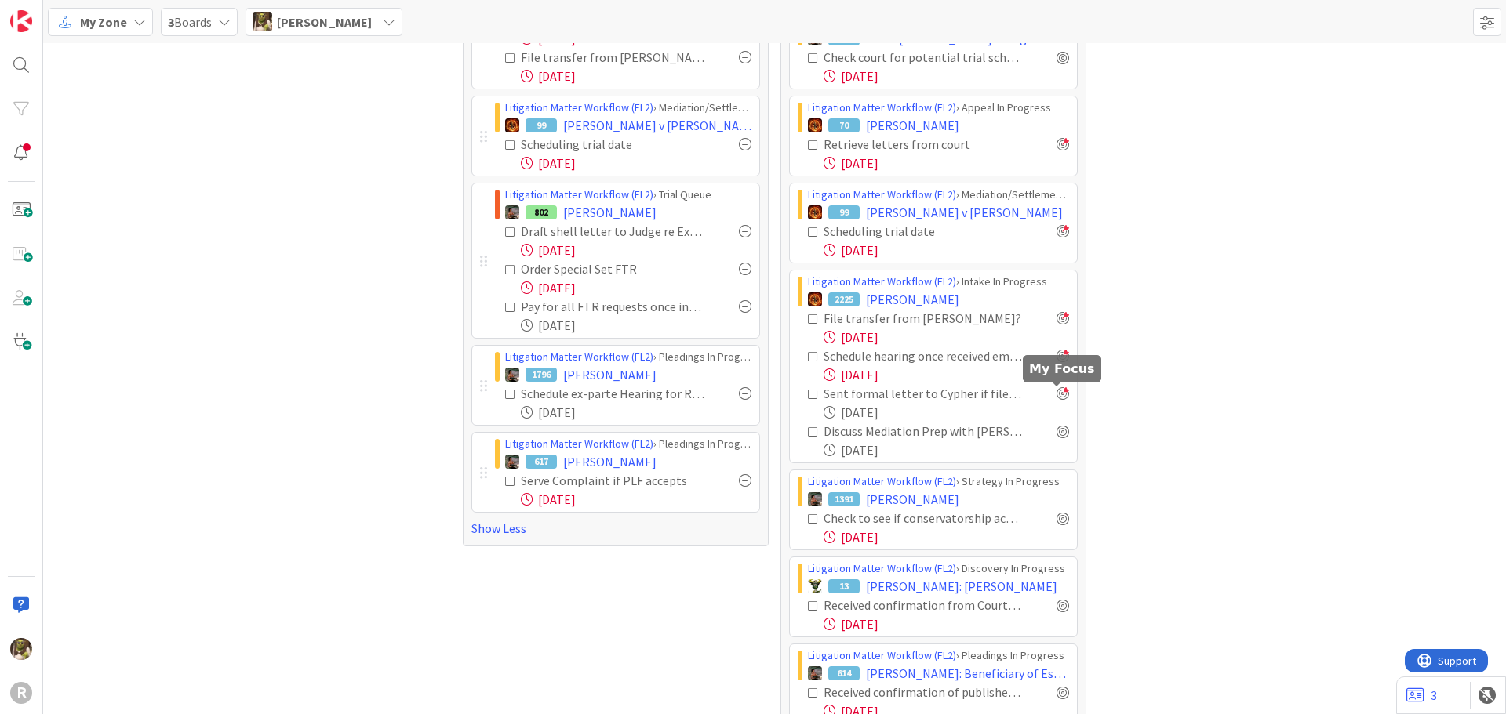
click at [1059, 399] on div at bounding box center [1062, 393] width 13 height 13
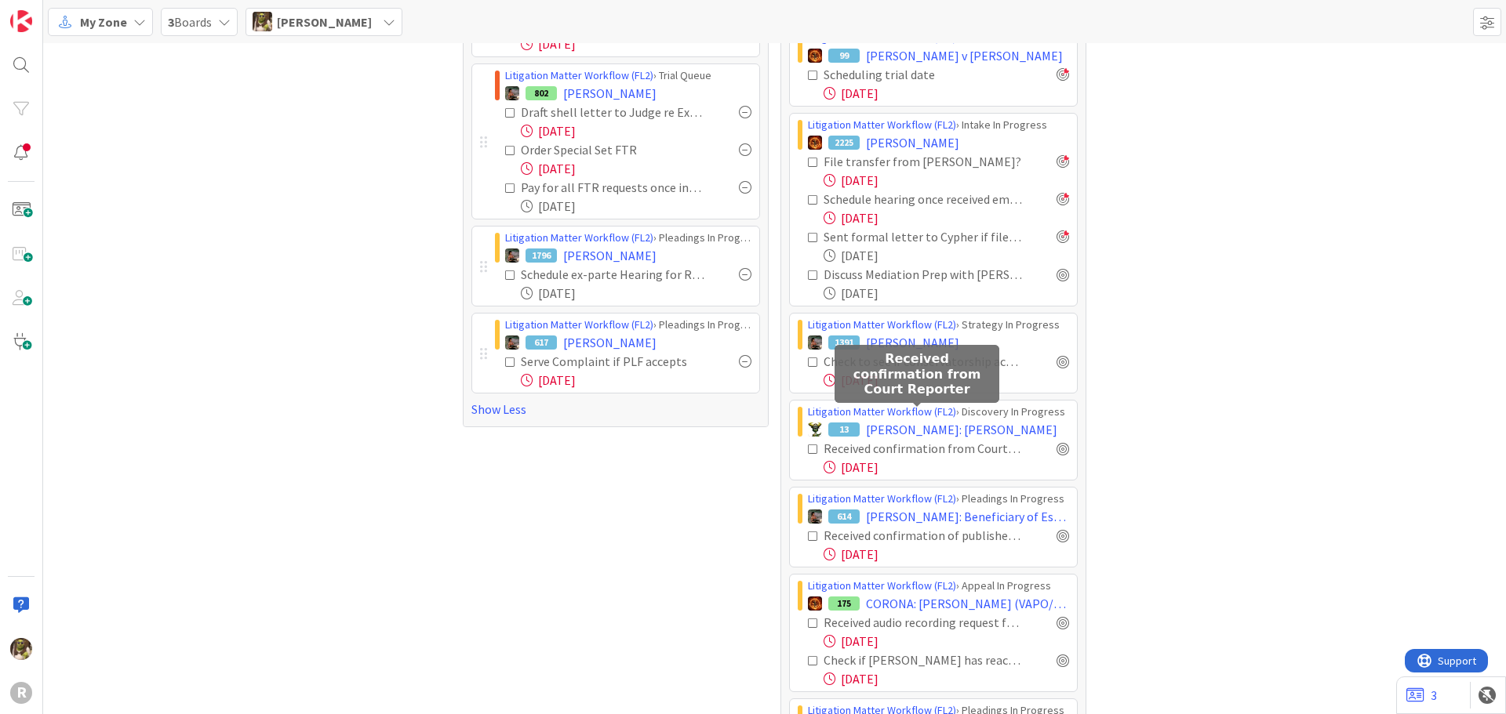
scroll to position [470, 0]
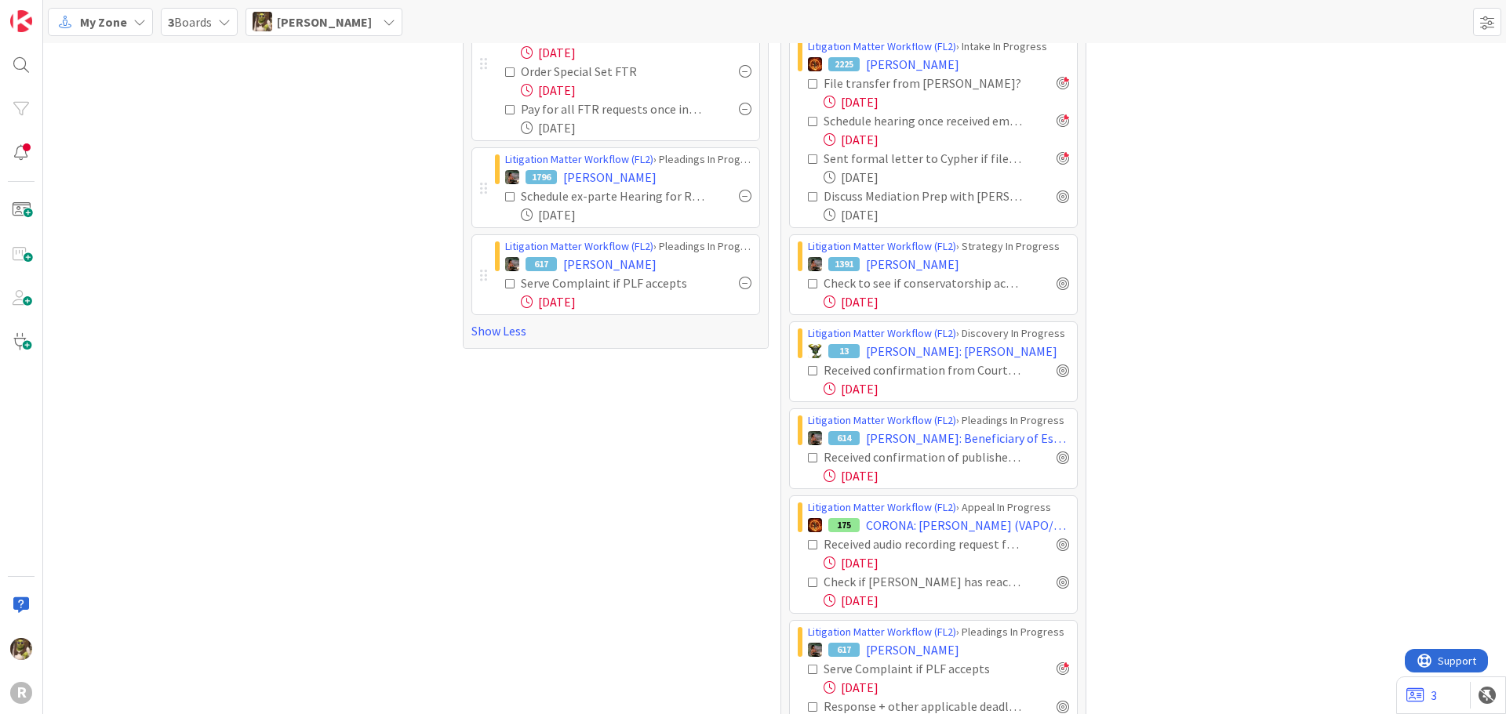
click at [808, 457] on icon at bounding box center [813, 457] width 11 height 11
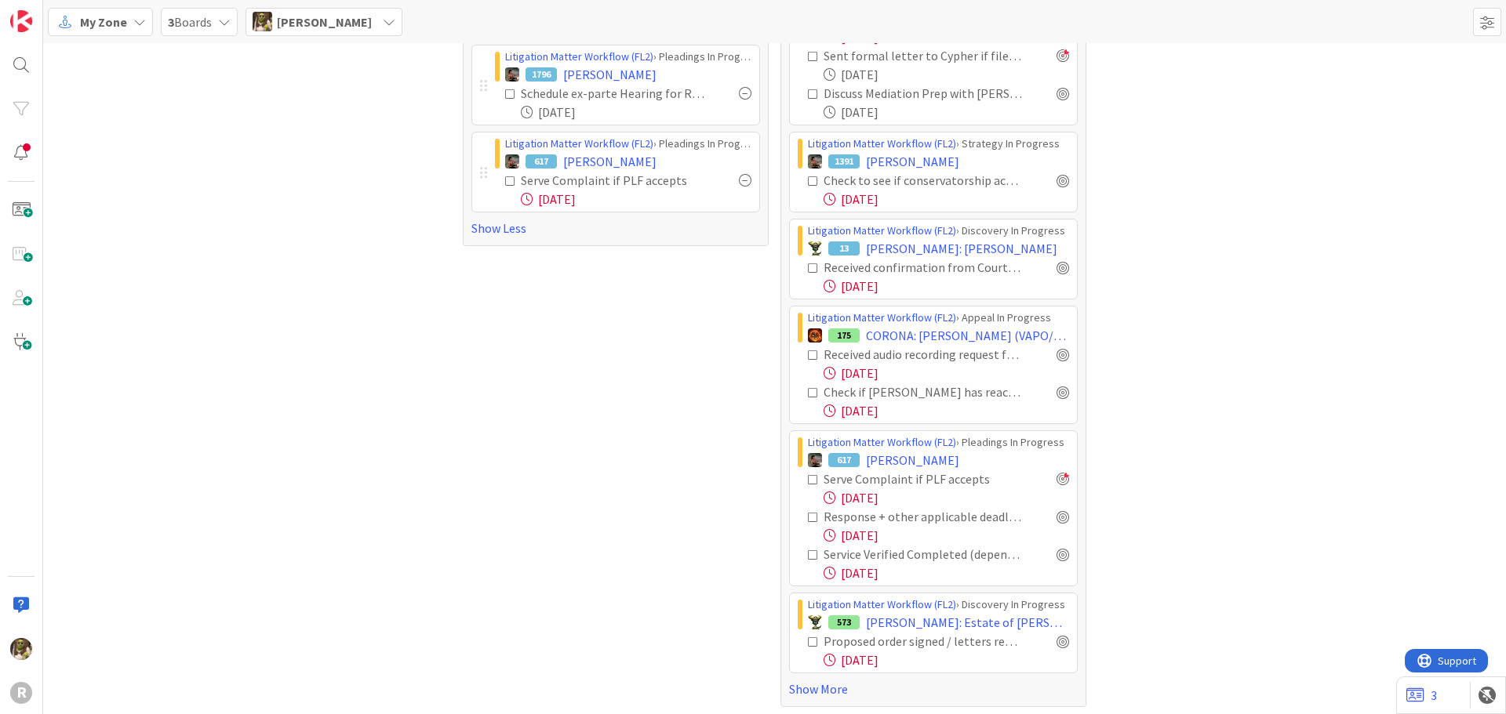
scroll to position [578, 0]
click at [832, 684] on link "Show More" at bounding box center [933, 684] width 289 height 19
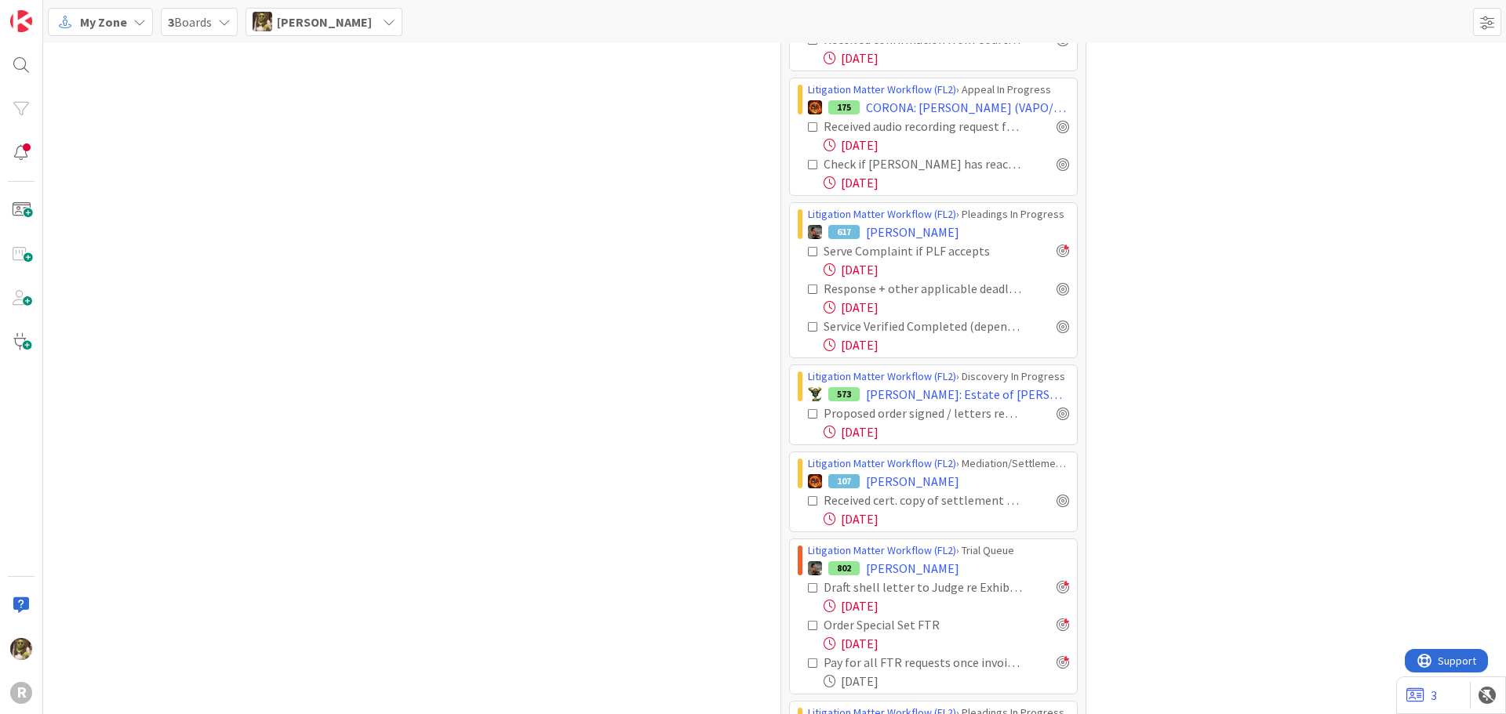
scroll to position [892, 0]
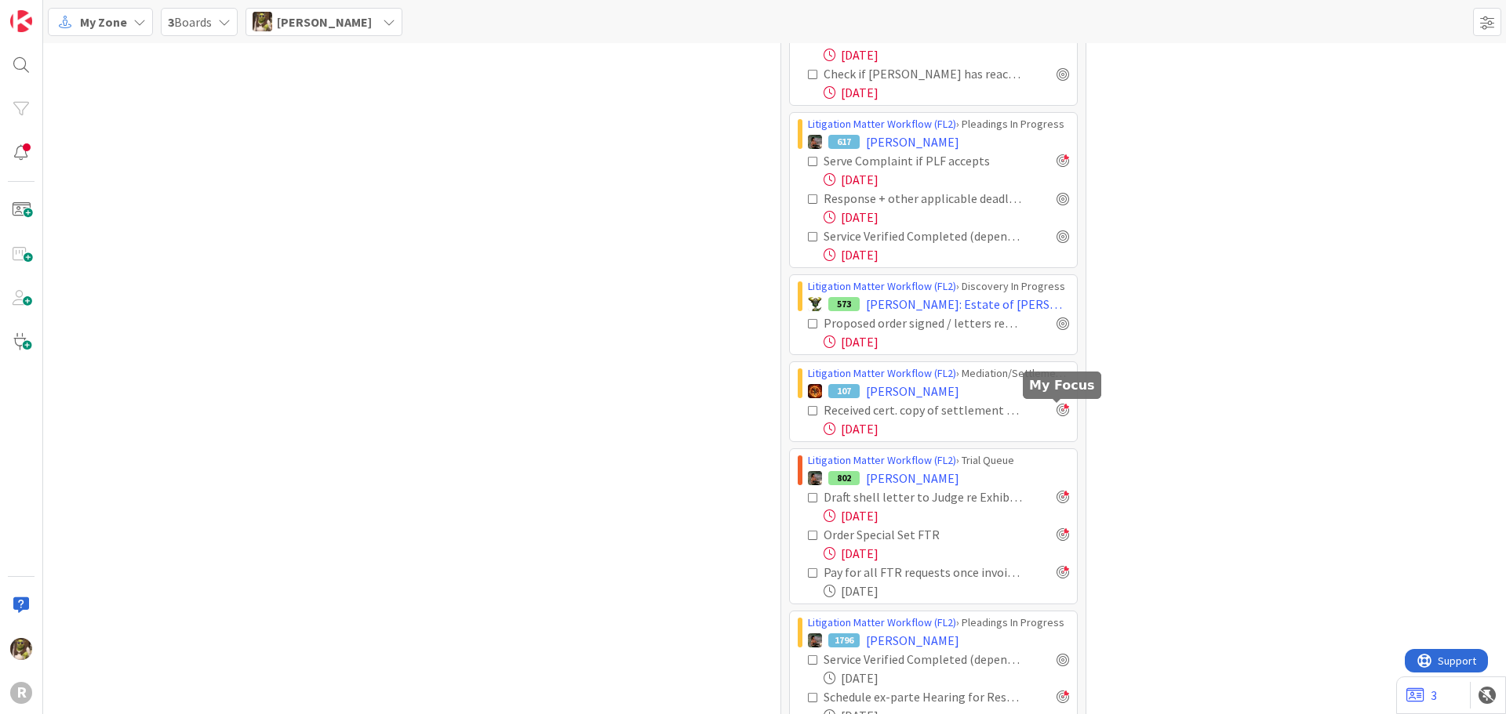
click at [1059, 410] on div at bounding box center [1062, 410] width 13 height 13
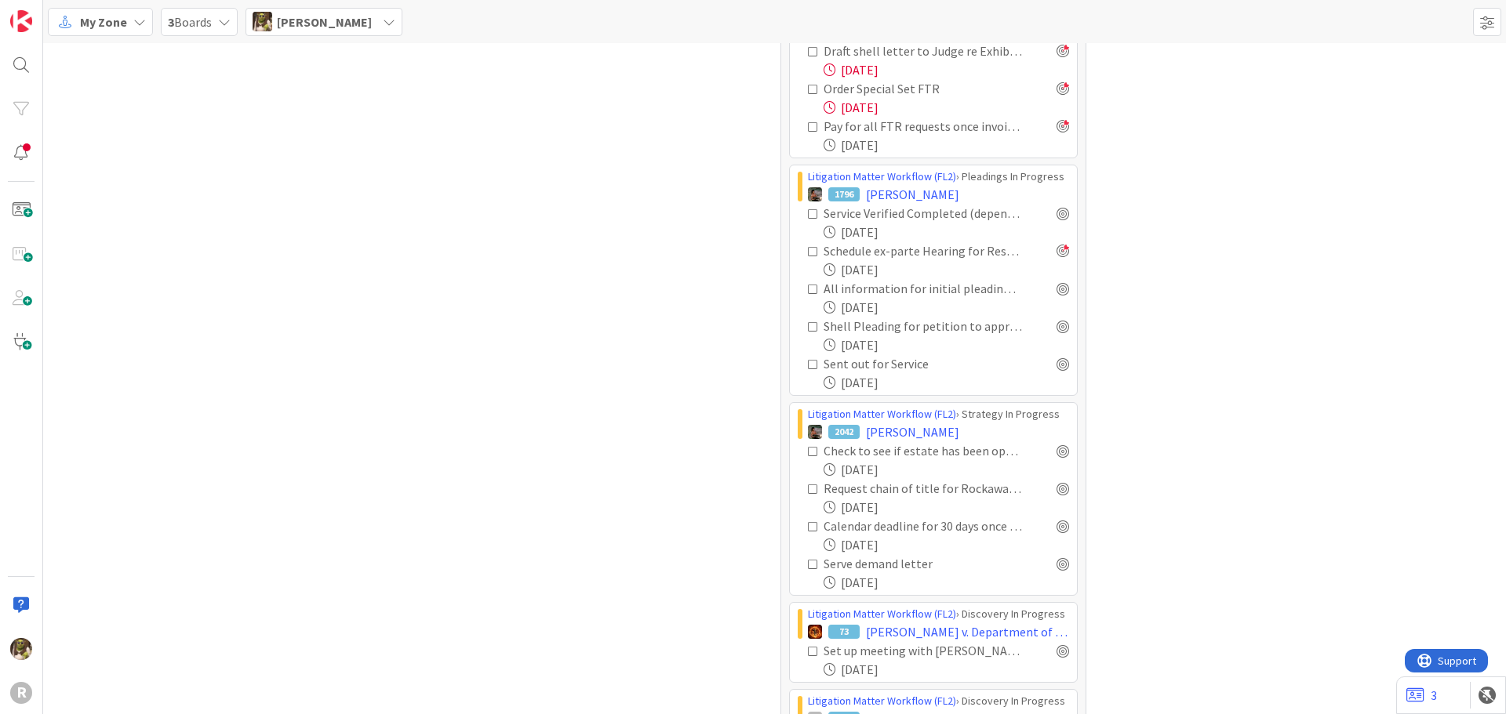
scroll to position [1362, 0]
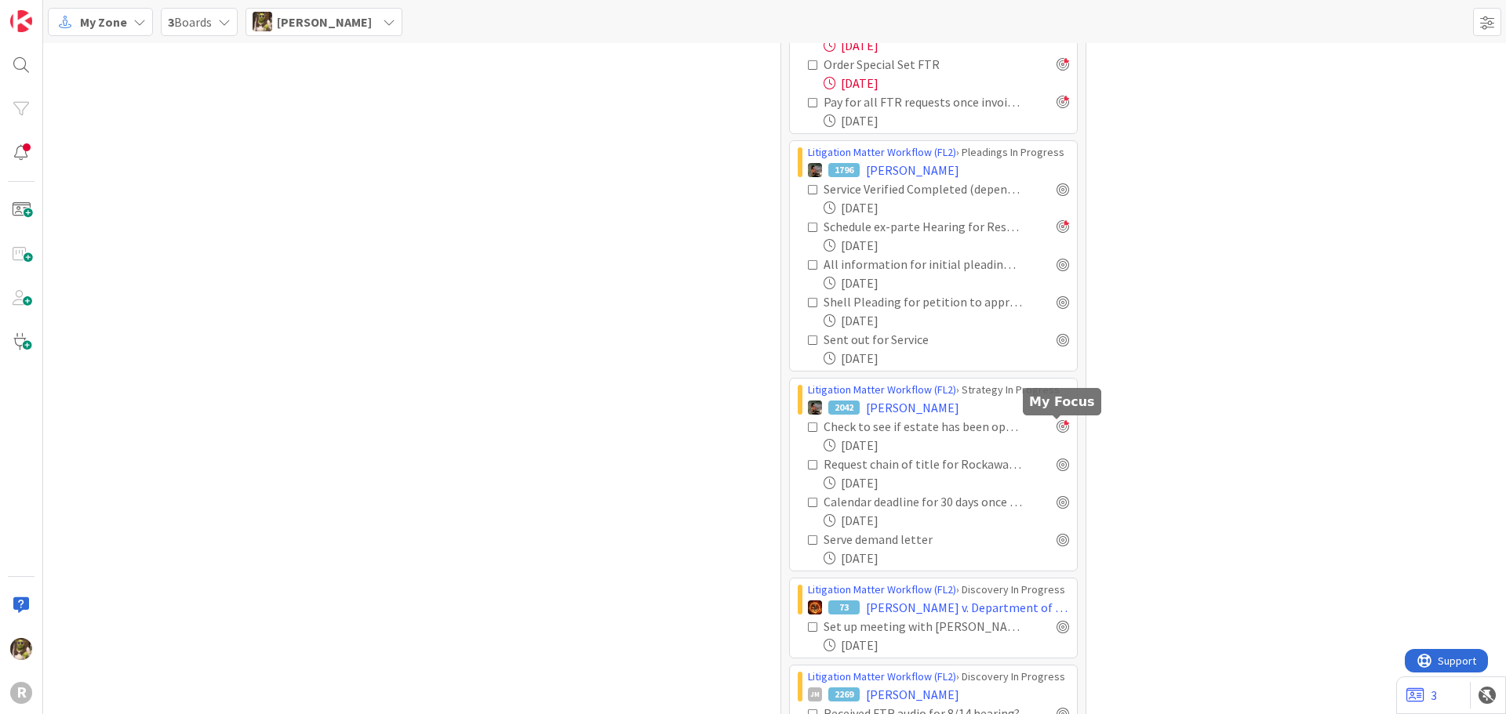
click at [1060, 424] on div at bounding box center [1062, 426] width 13 height 13
click at [1062, 464] on div at bounding box center [1062, 464] width 13 height 13
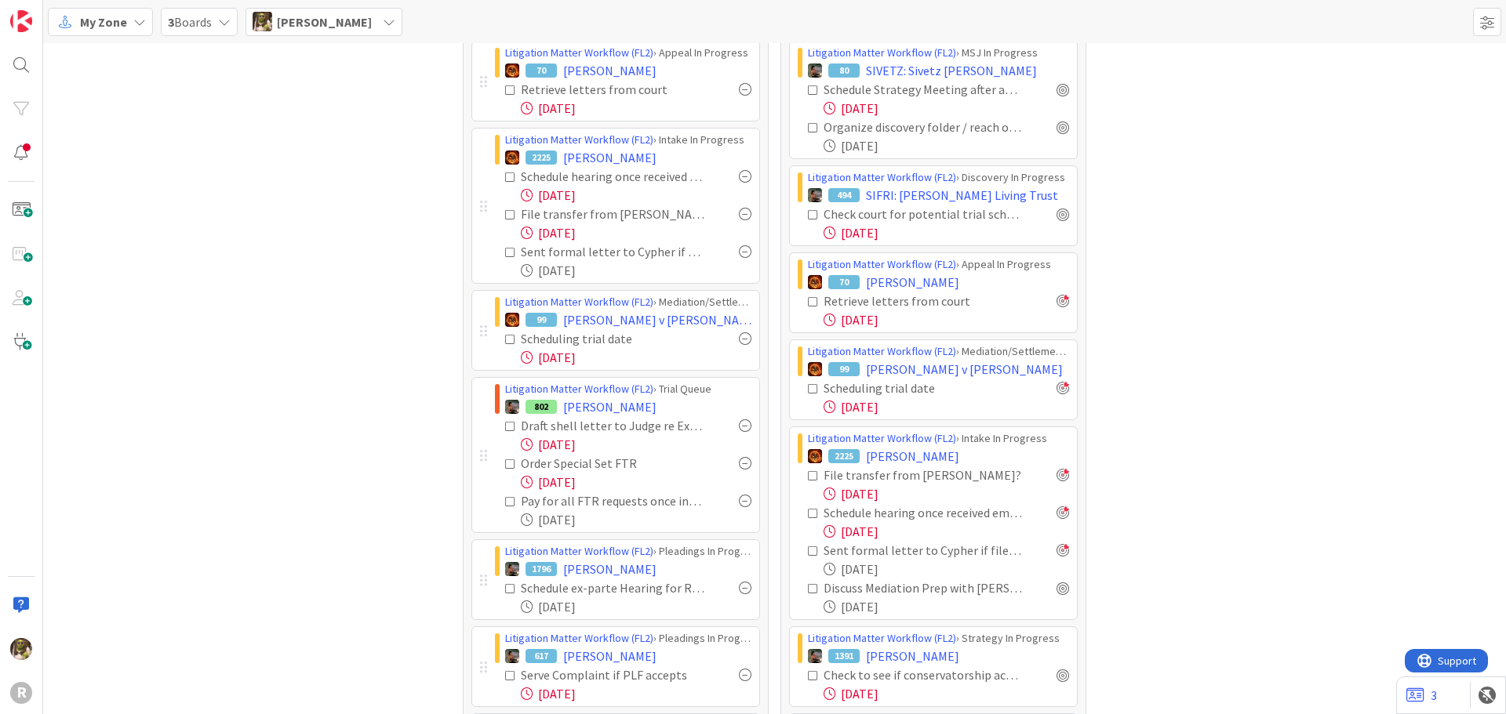
scroll to position [0, 0]
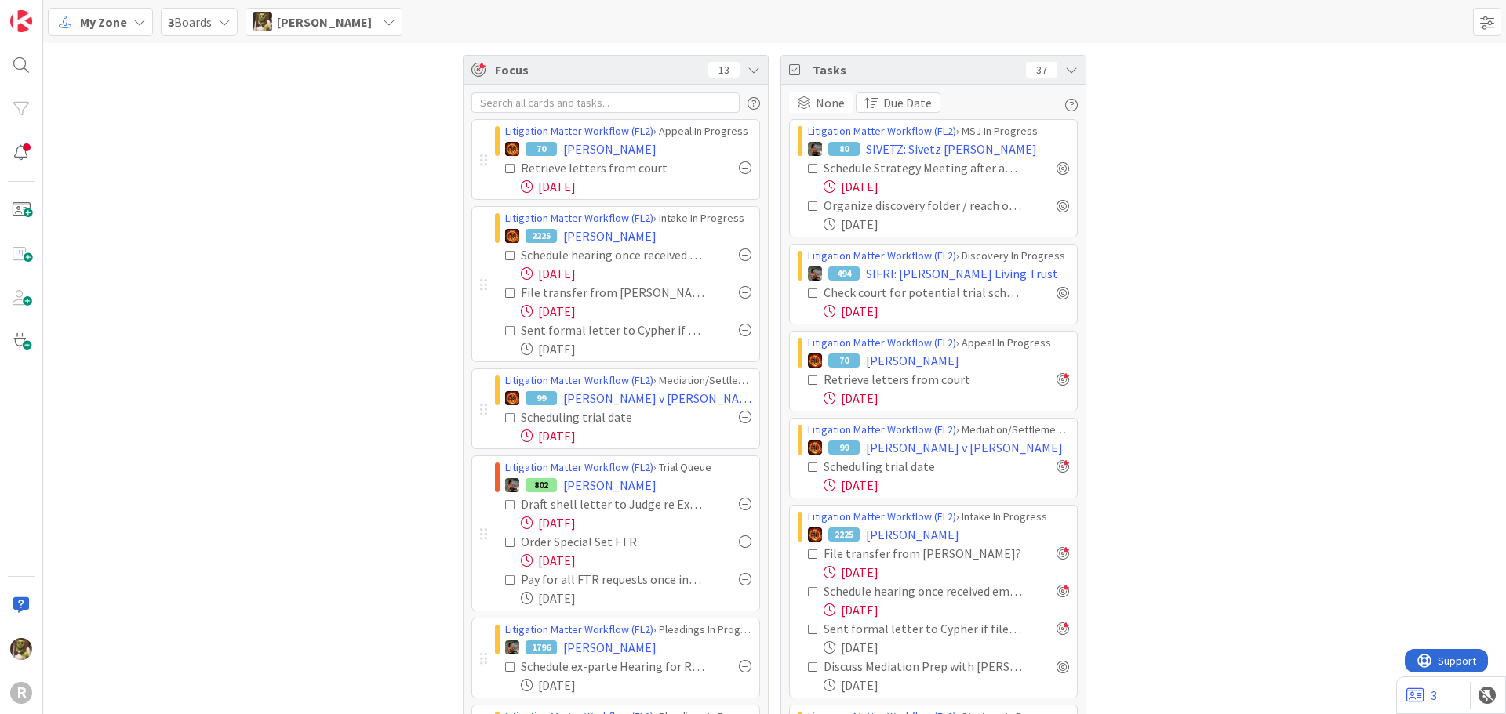
click at [743, 168] on div at bounding box center [745, 168] width 13 height 13
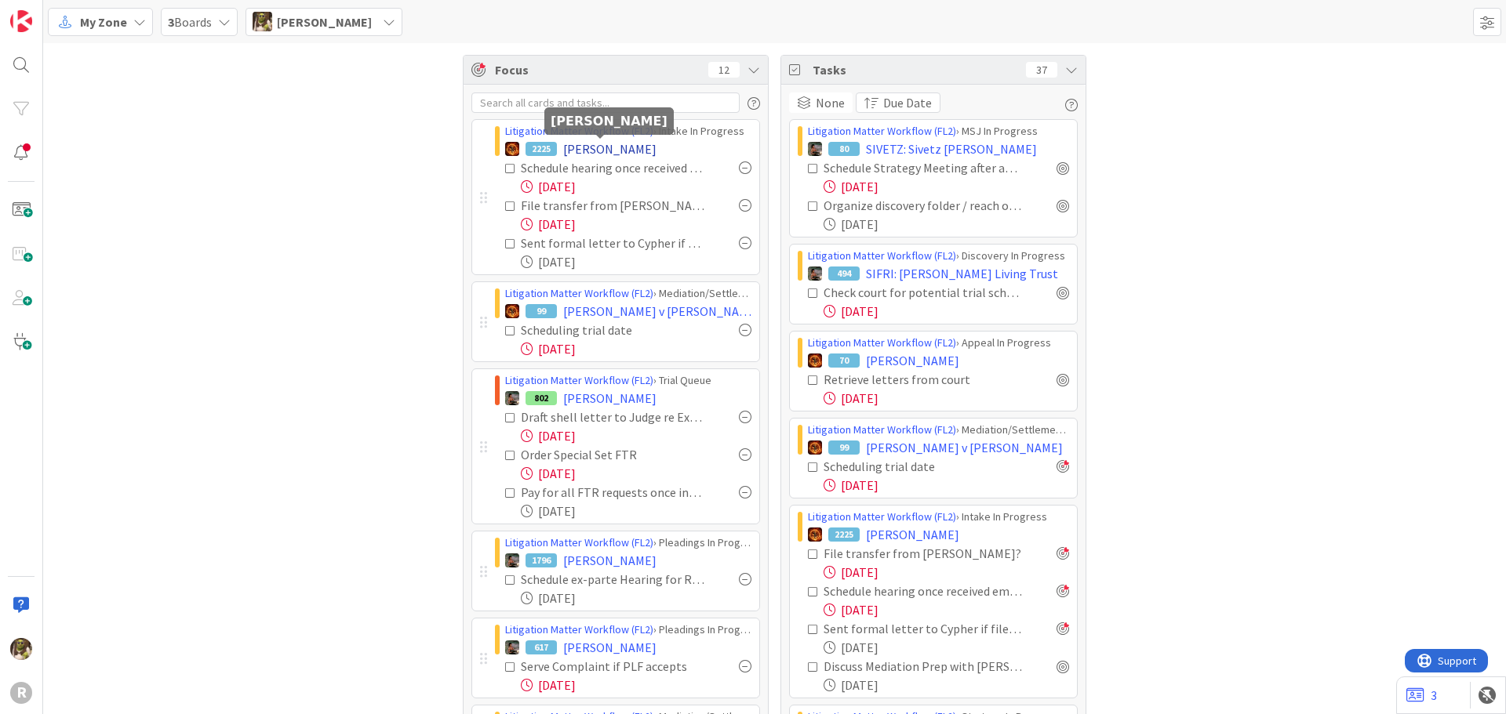
click at [612, 151] on span "FREEMAN, Cindy" at bounding box center [609, 149] width 93 height 19
